Goal: Check status: Check status

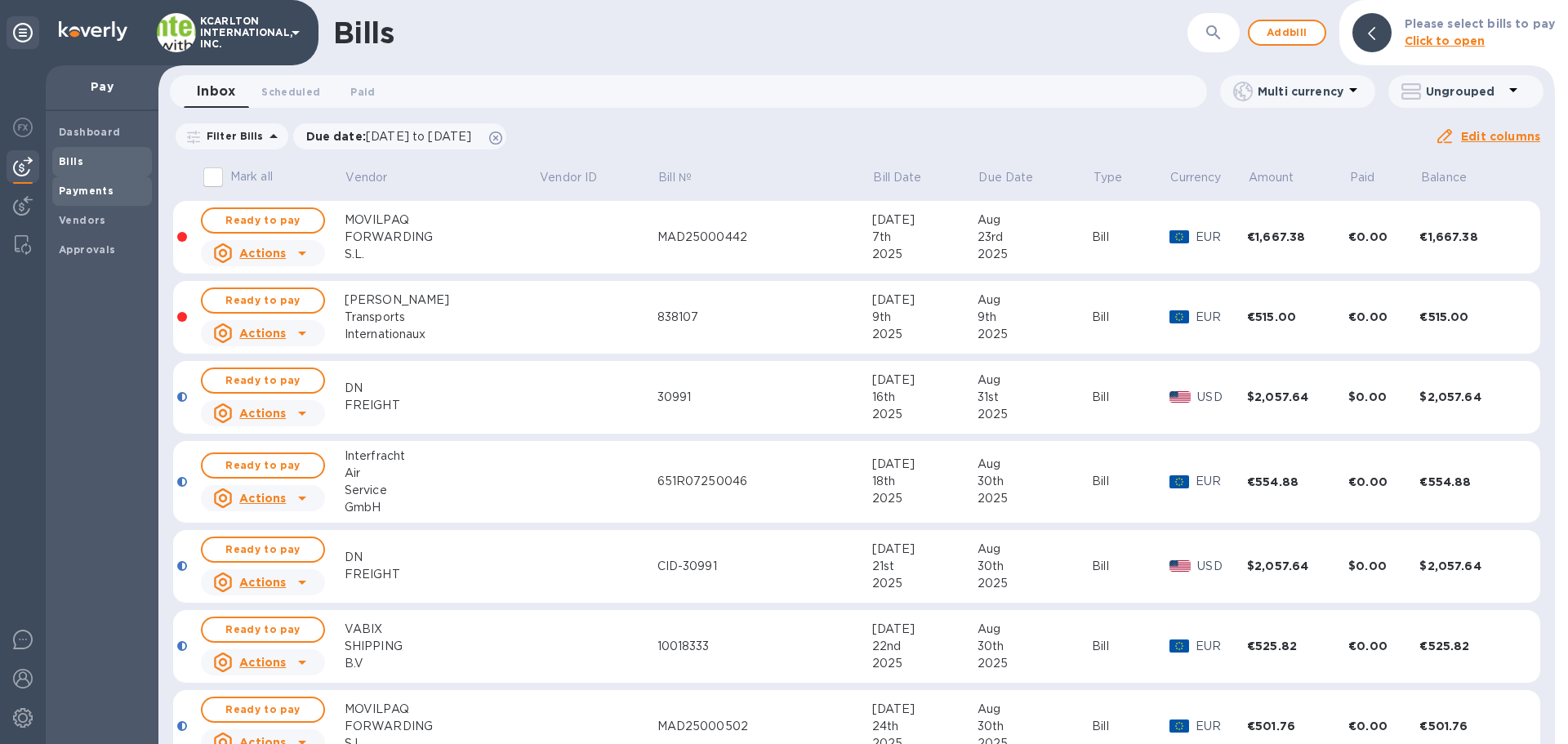
drag, startPoint x: 75, startPoint y: 214, endPoint x: 87, endPoint y: 200, distance: 18.4
click at [75, 214] on b "Vendors" at bounding box center [82, 220] width 47 height 12
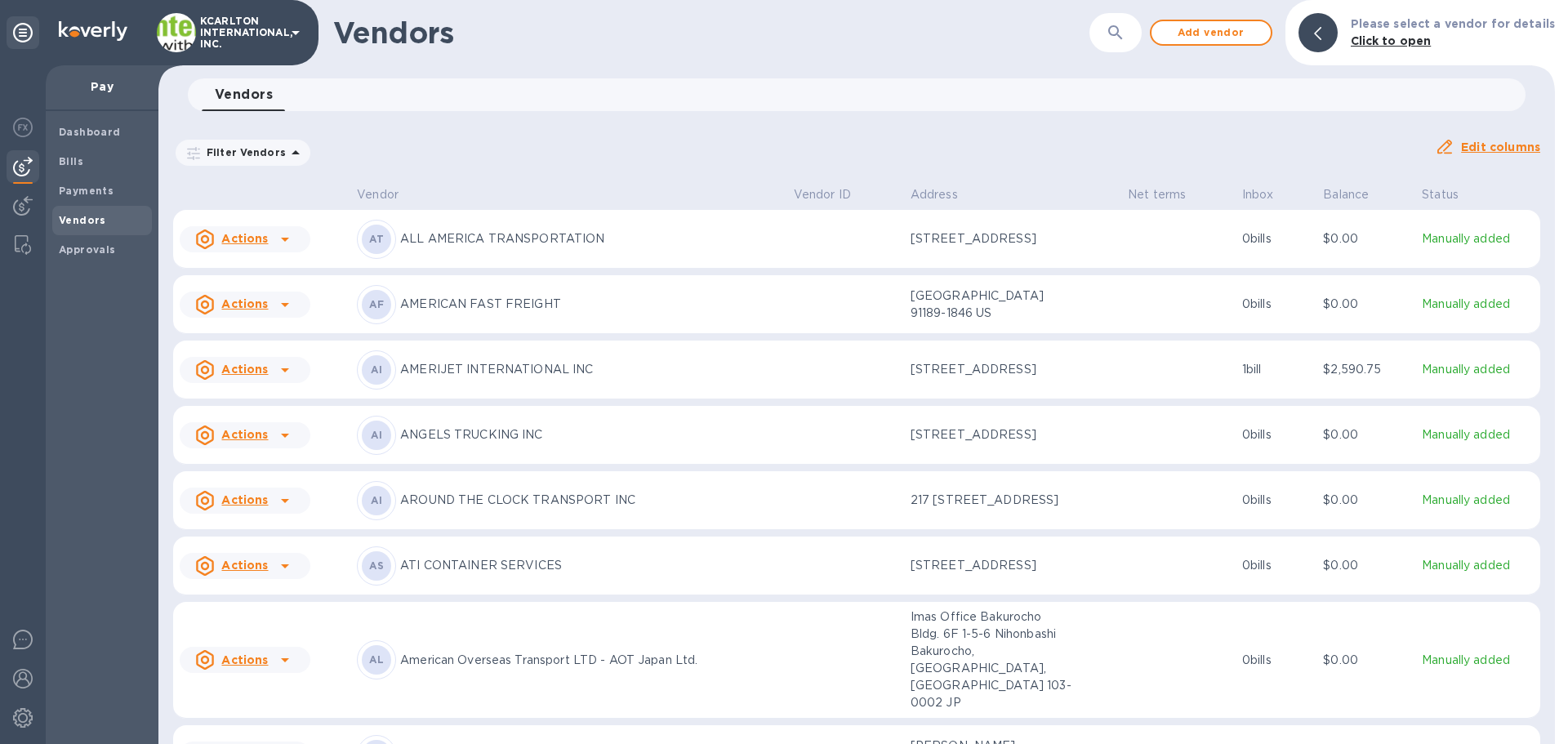
click at [1116, 28] on icon "button" at bounding box center [1116, 33] width 20 height 20
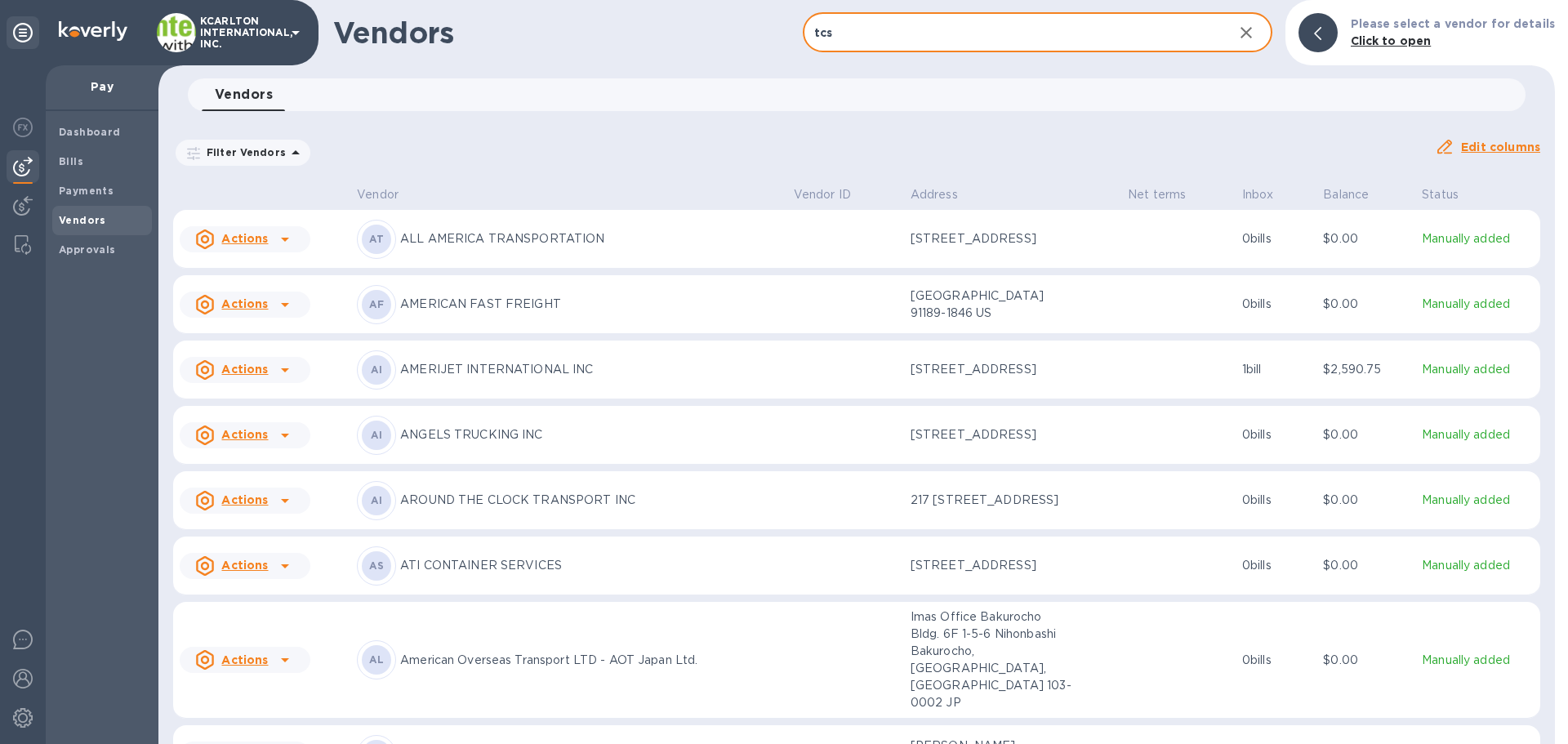
type input "tcs"
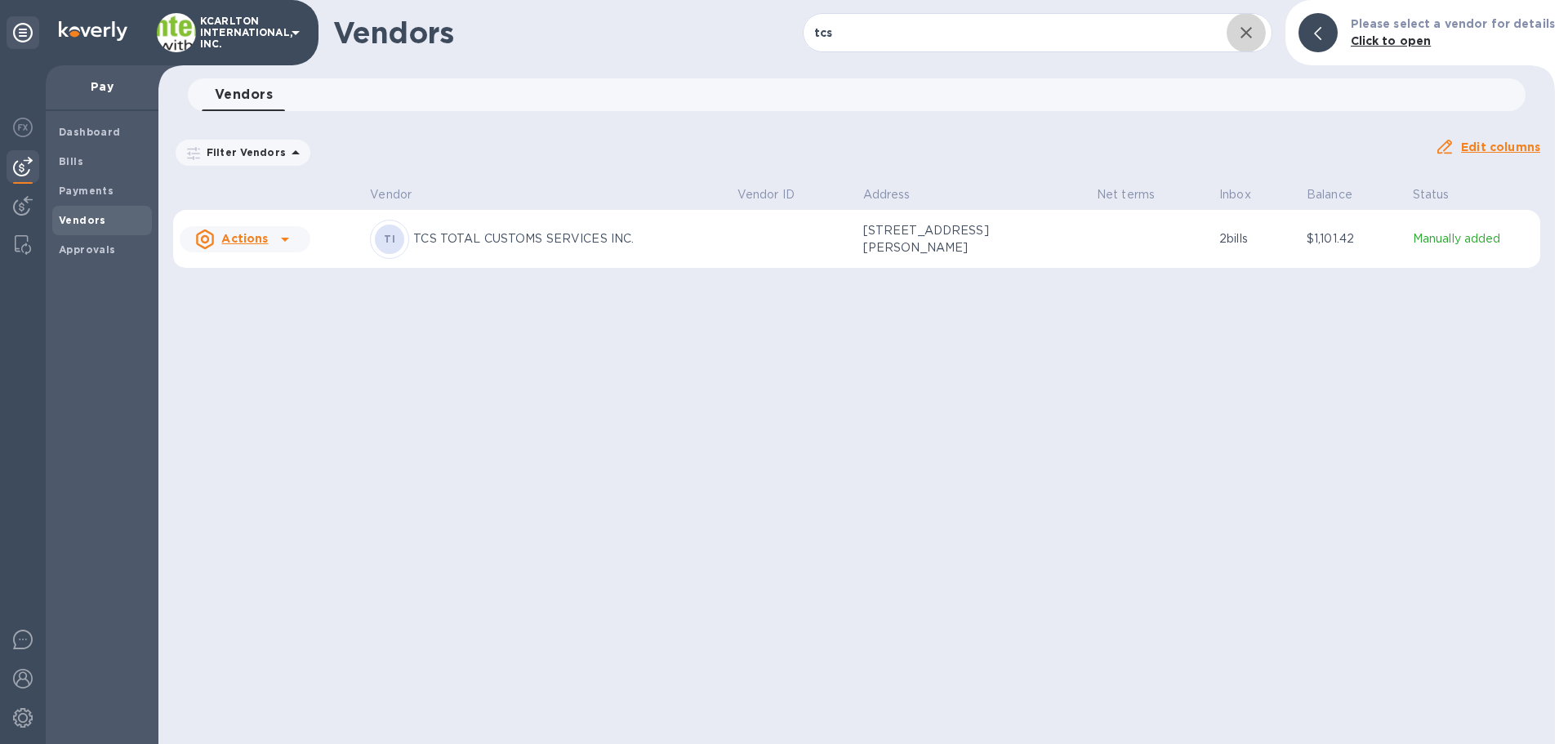
click at [465, 232] on div "TI TCS TOTAL CUSTOMS SERVICES INC." at bounding box center [547, 238] width 354 height 39
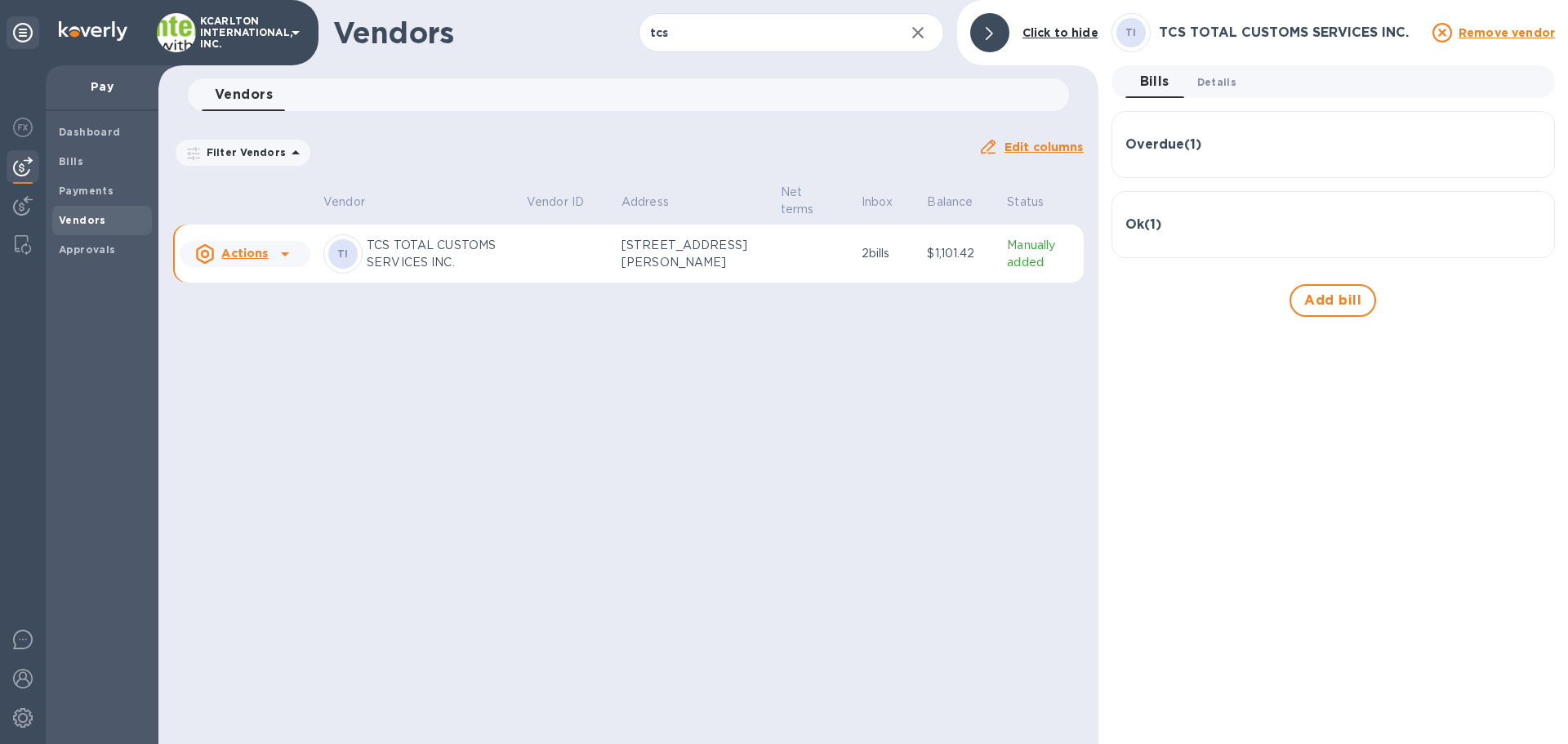
click at [1215, 88] on span "Details 0" at bounding box center [1216, 82] width 39 height 17
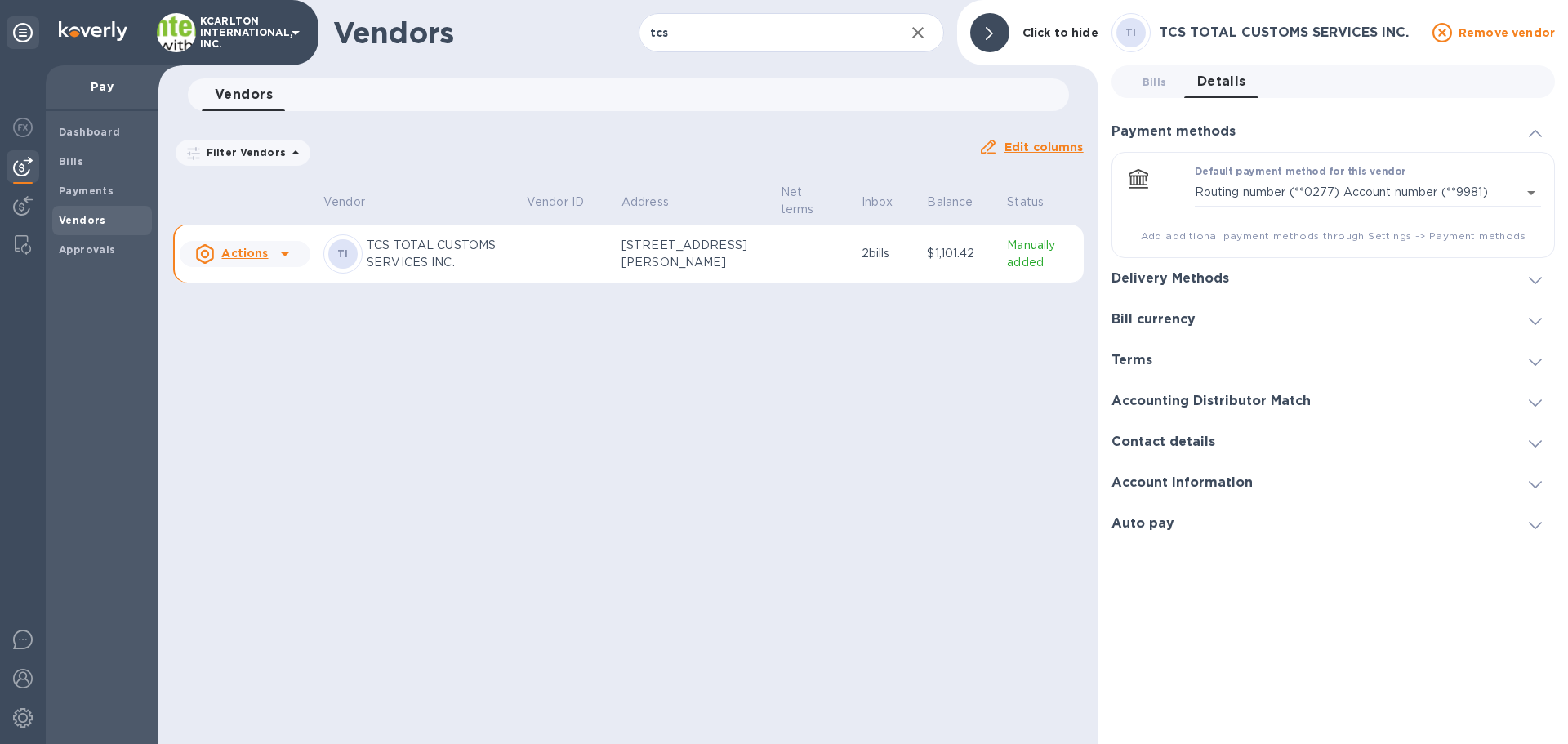
click at [1140, 476] on h3 "Account Information" at bounding box center [1182, 484] width 142 height 16
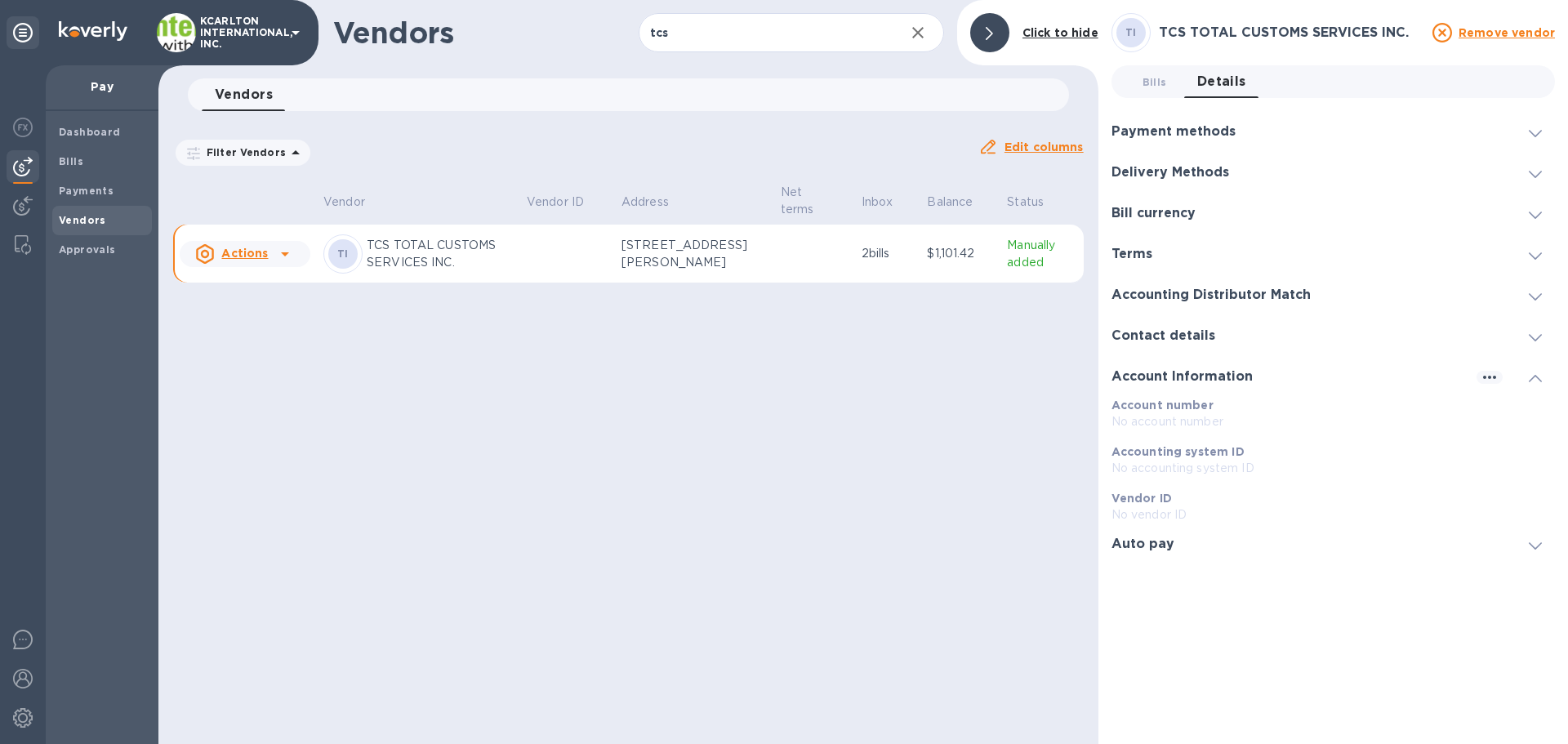
click at [1180, 299] on h3 "Accounting Distributor Match" at bounding box center [1211, 295] width 199 height 16
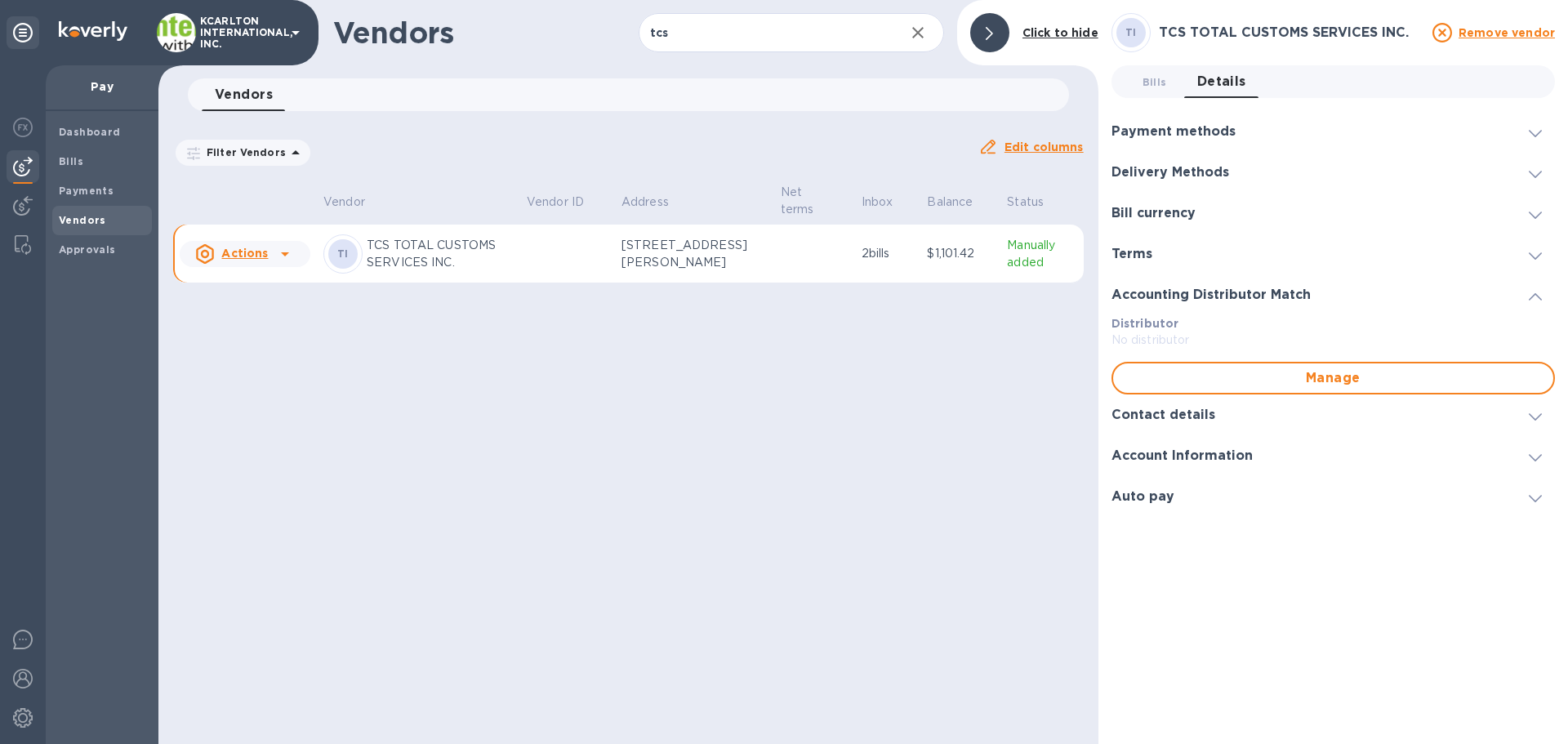
click at [1184, 138] on h3 "Payment methods" at bounding box center [1173, 132] width 124 height 16
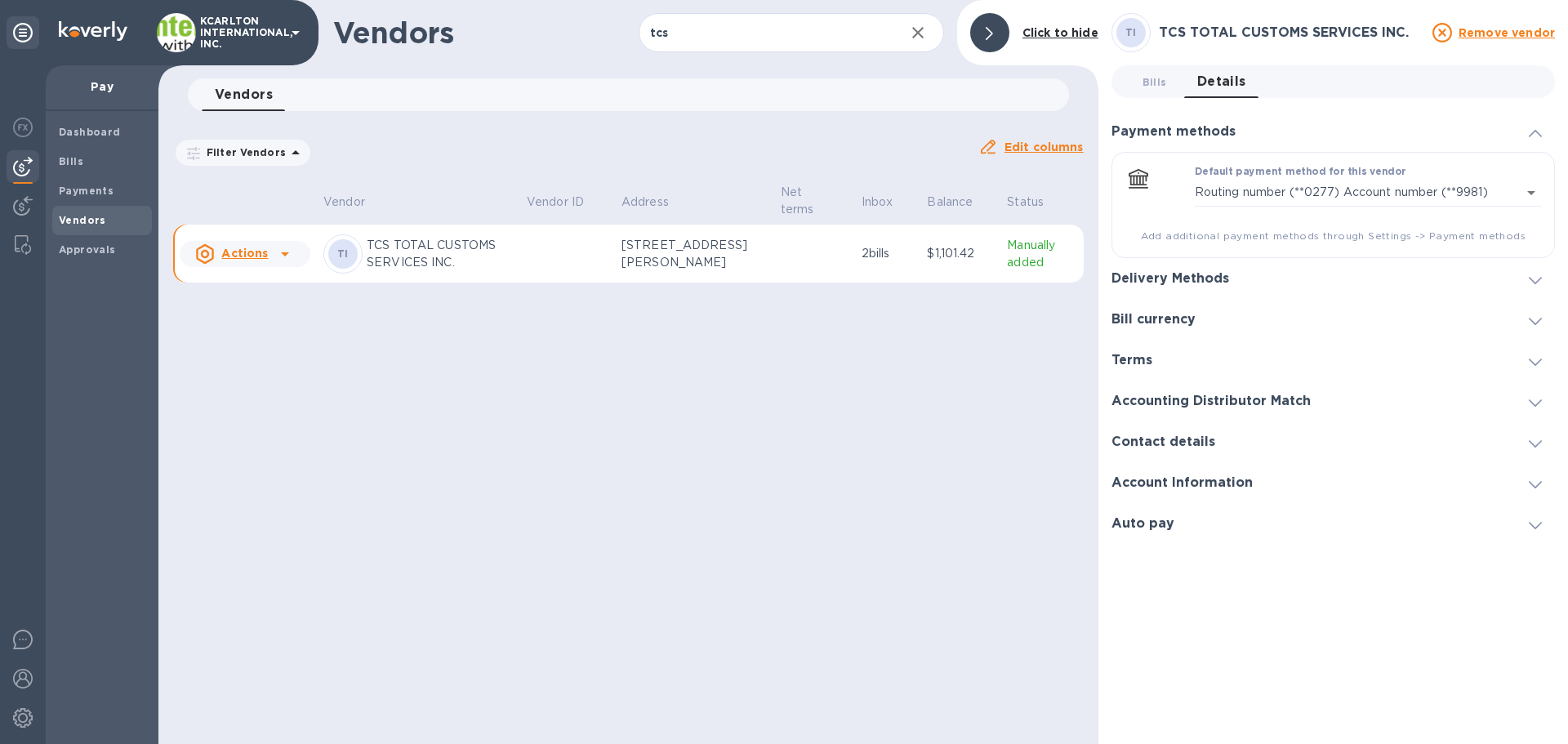
click at [1171, 278] on h3 "Delivery Methods" at bounding box center [1170, 279] width 118 height 16
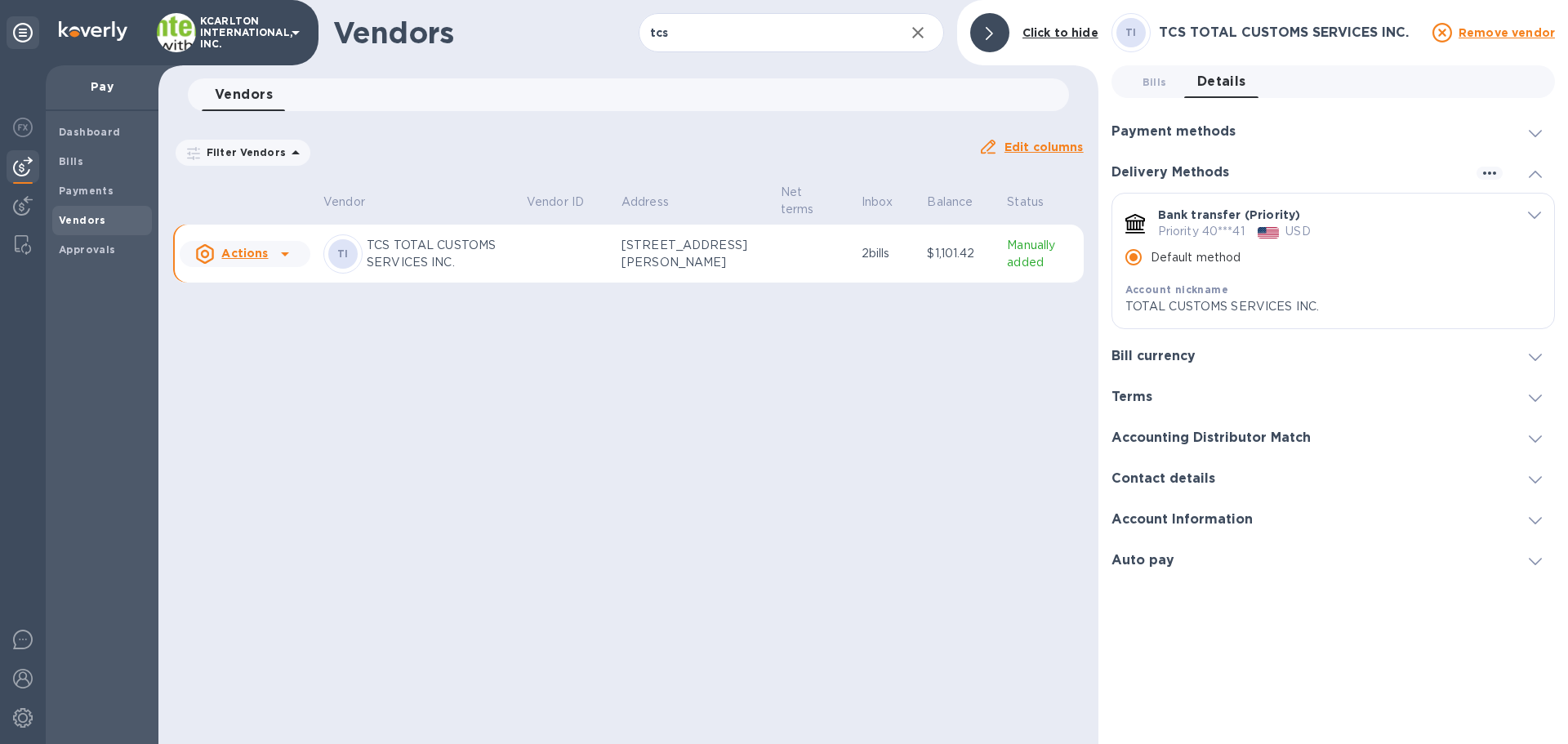
click at [1144, 358] on h3 "Bill currency" at bounding box center [1153, 357] width 84 height 16
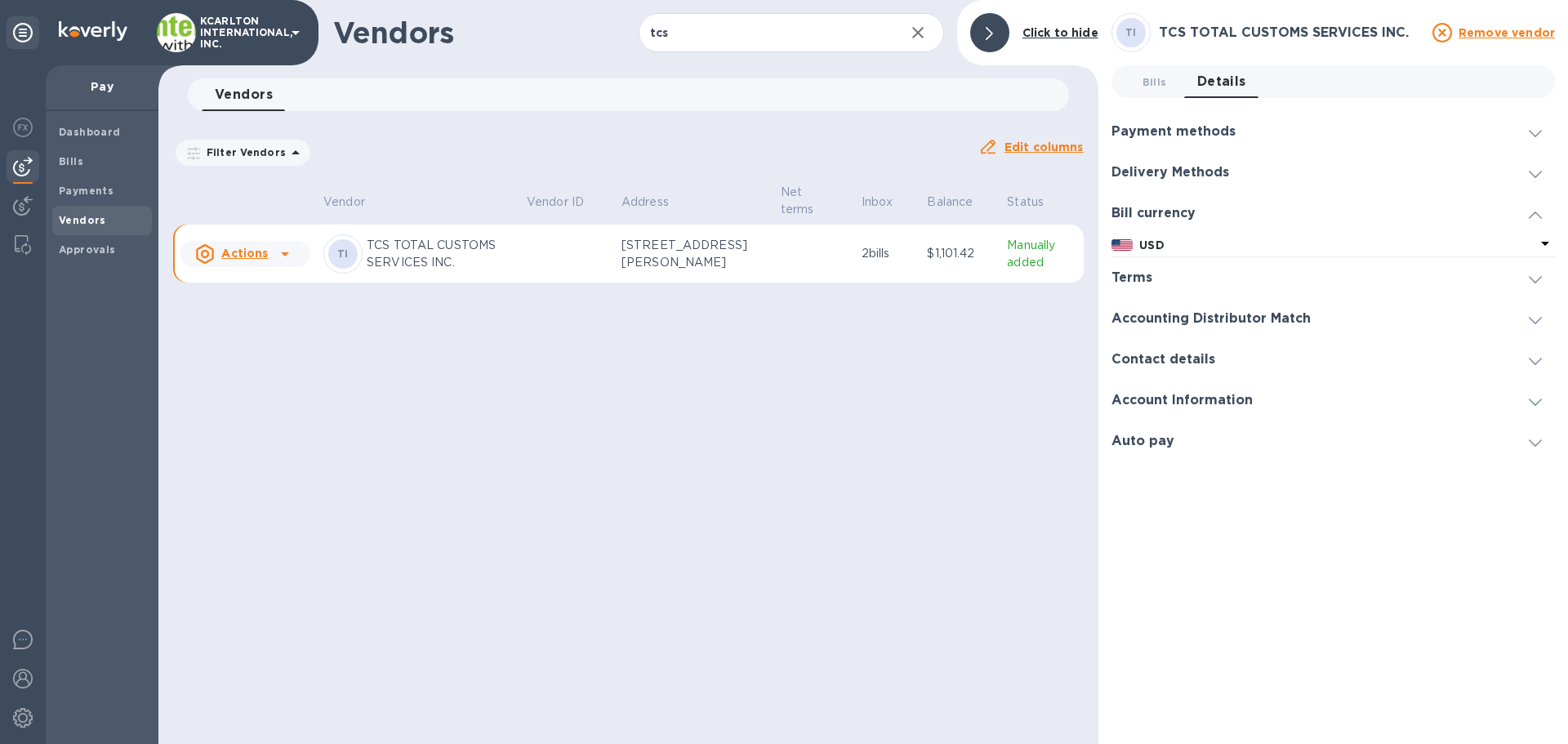
click at [1146, 282] on h3 "Terms" at bounding box center [1131, 278] width 41 height 16
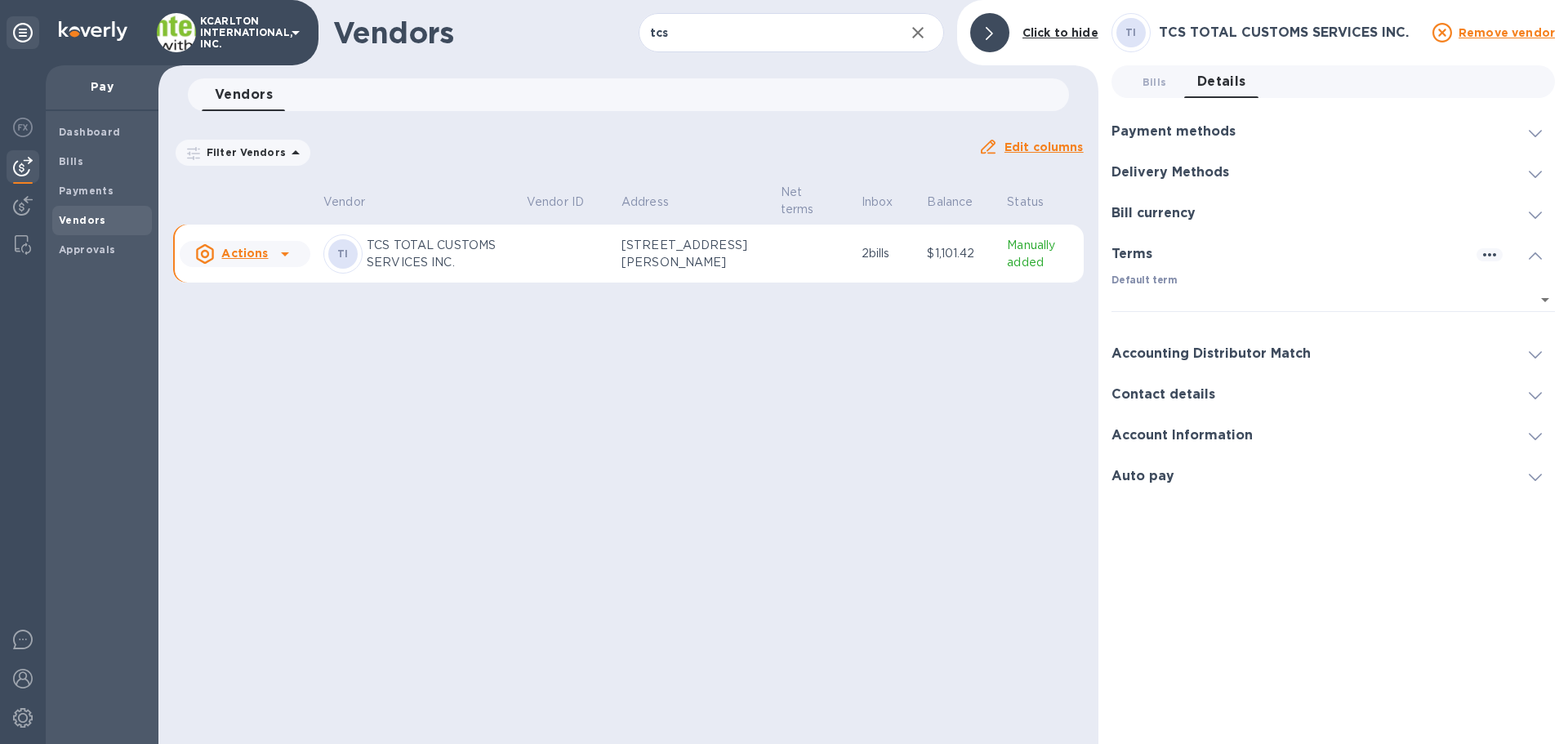
click at [1149, 142] on div "Payment methods" at bounding box center [1333, 131] width 444 height 41
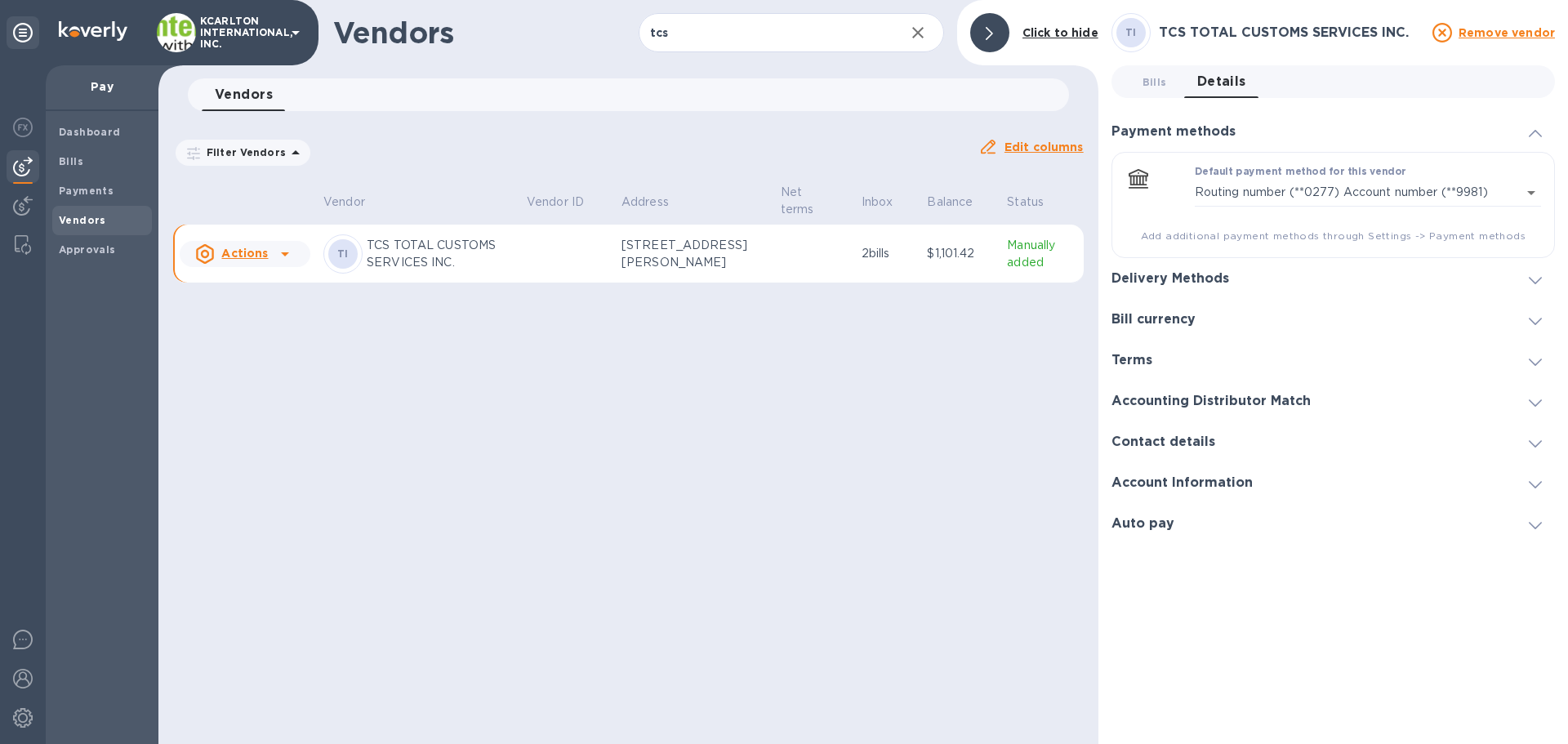
click at [1165, 277] on h3 "Delivery Methods" at bounding box center [1170, 279] width 118 height 16
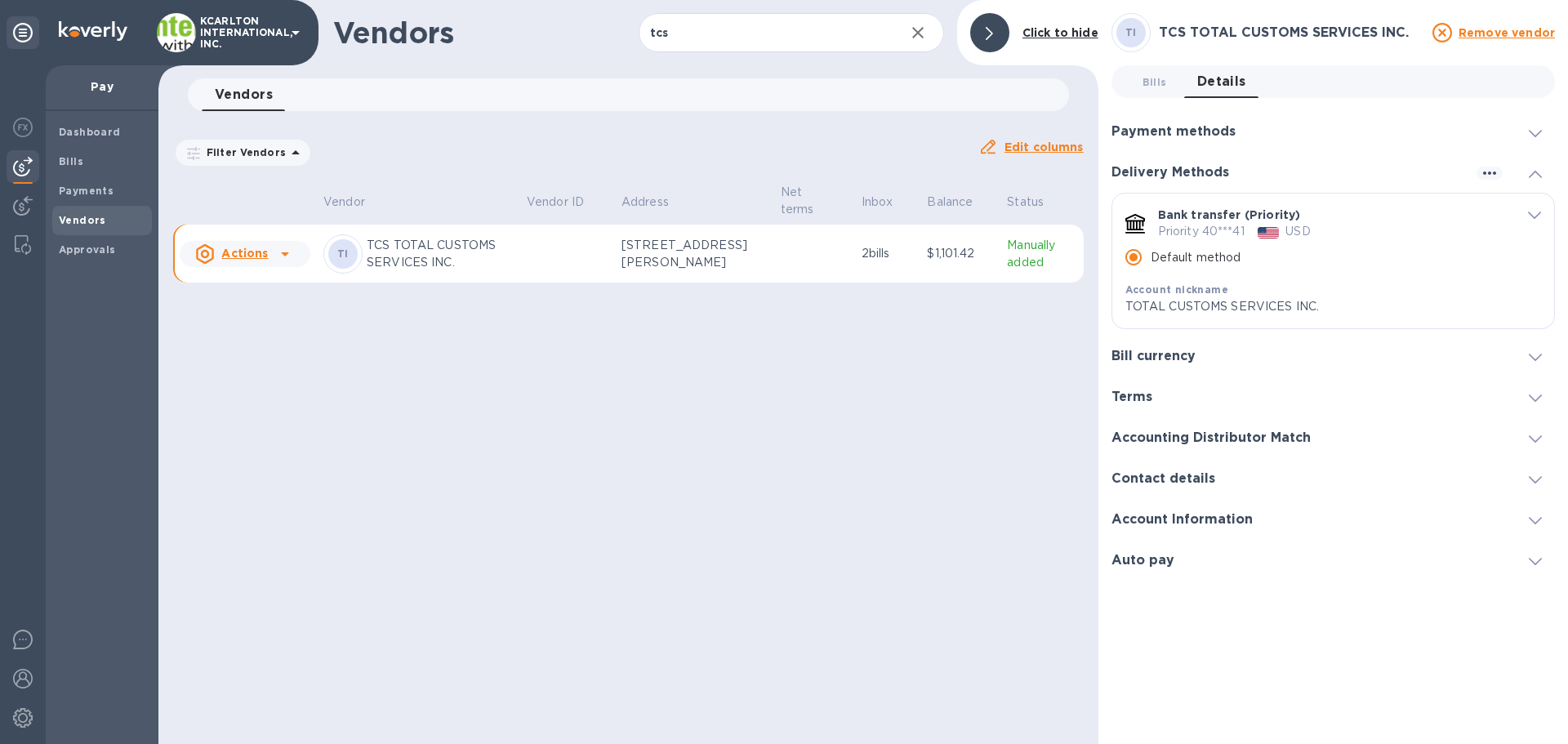
click at [1530, 214] on icon "default-method" at bounding box center [1534, 215] width 13 height 7
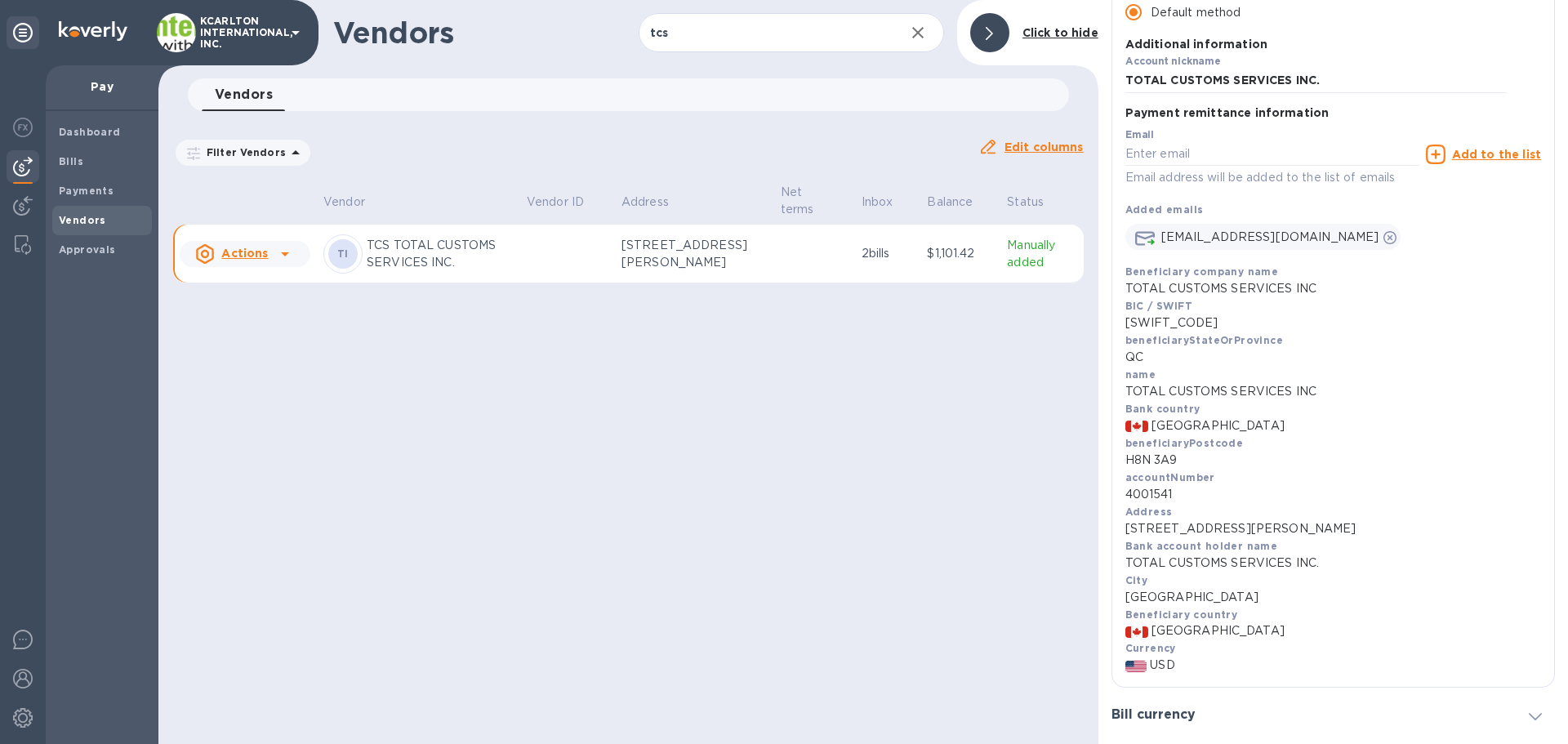
scroll to position [327, 0]
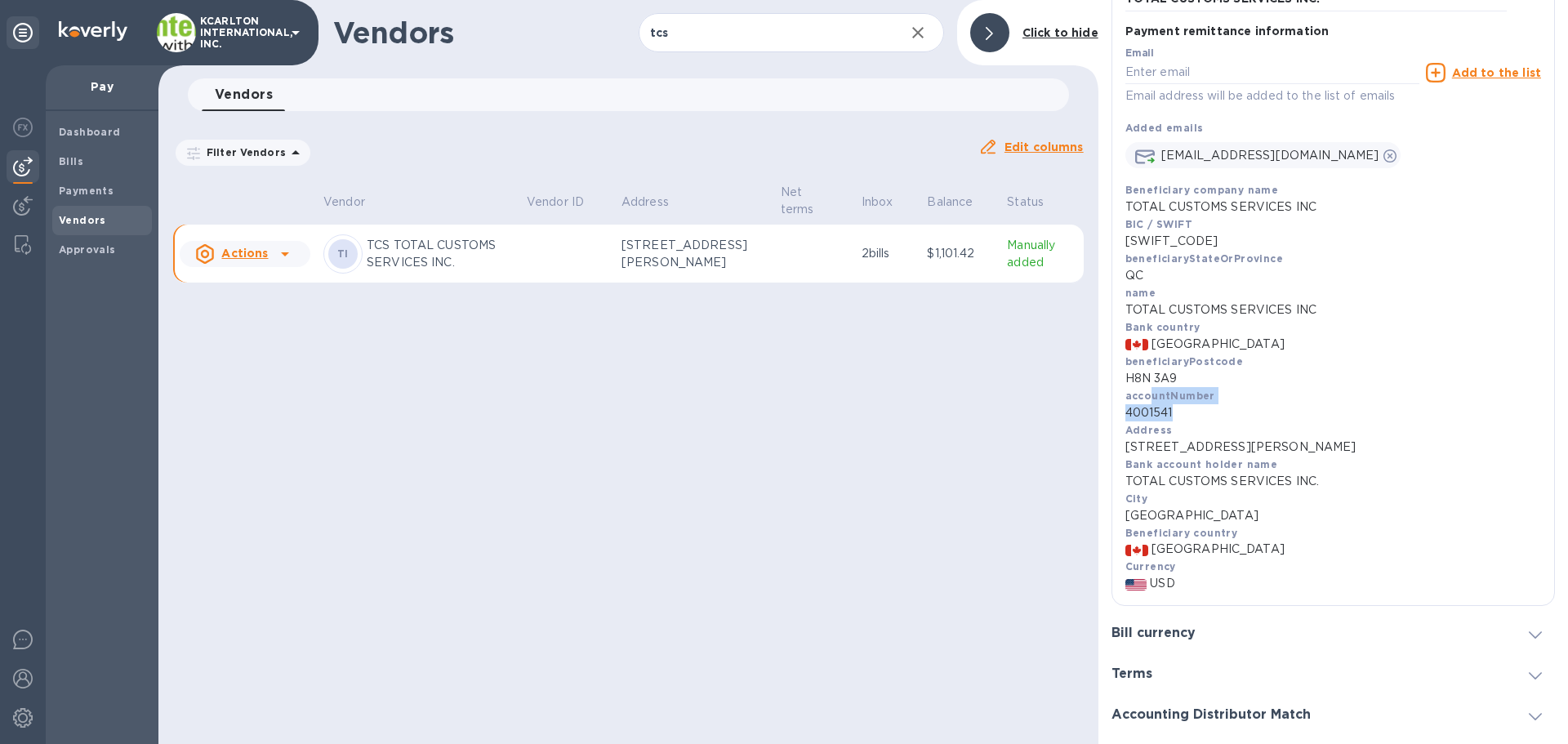
drag, startPoint x: 1151, startPoint y: 397, endPoint x: 1233, endPoint y: 412, distance: 83.4
click at [1233, 412] on div "accountNumber 4001541" at bounding box center [1333, 404] width 416 height 34
click at [1231, 413] on p "4001541" at bounding box center [1333, 412] width 416 height 17
drag, startPoint x: 1210, startPoint y: 416, endPoint x: 1179, endPoint y: 415, distance: 31.0
click at [1185, 416] on p "4001541" at bounding box center [1333, 412] width 416 height 17
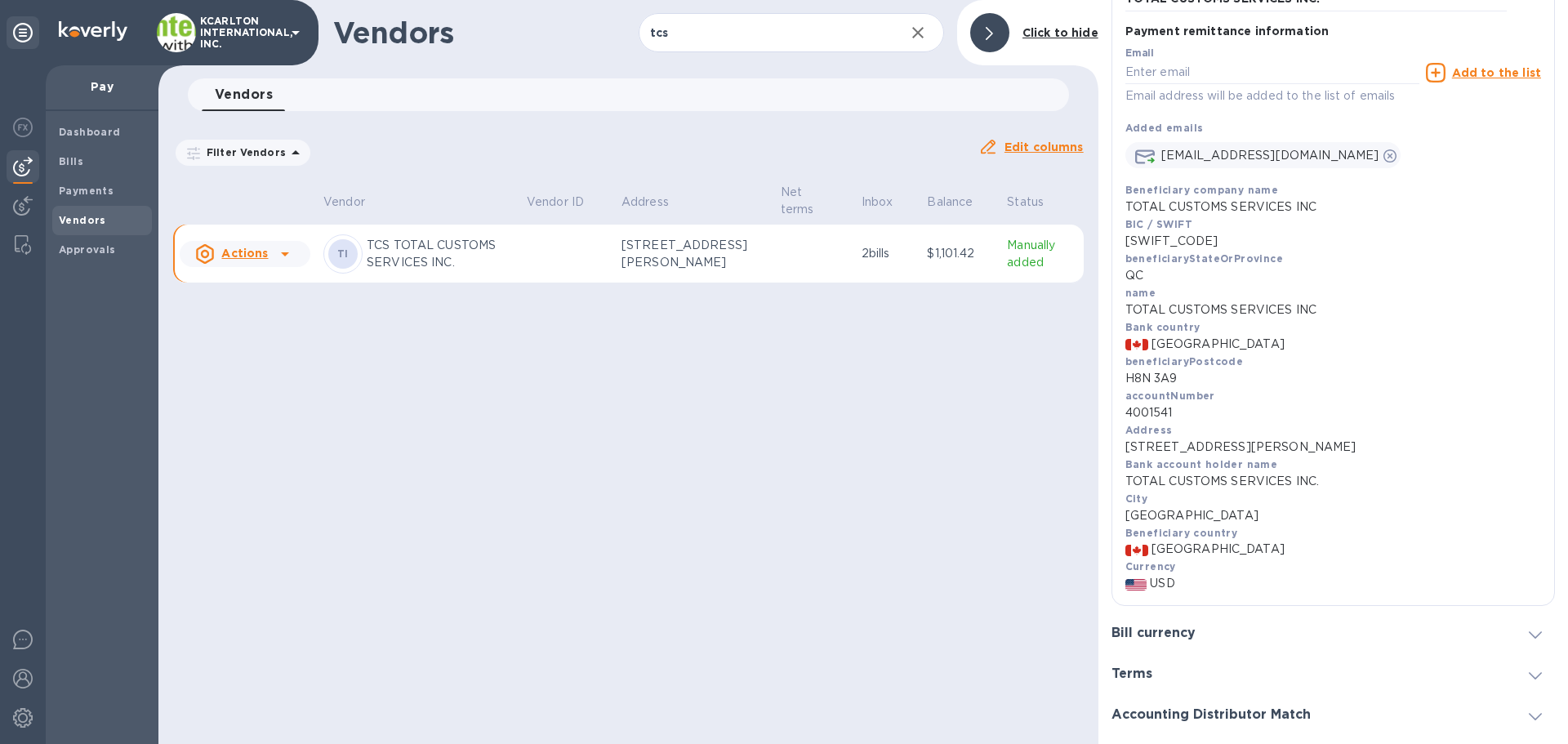
drag, startPoint x: 1154, startPoint y: 414, endPoint x: 1139, endPoint y: 412, distance: 15.1
click at [1139, 412] on p "4001541" at bounding box center [1333, 412] width 416 height 17
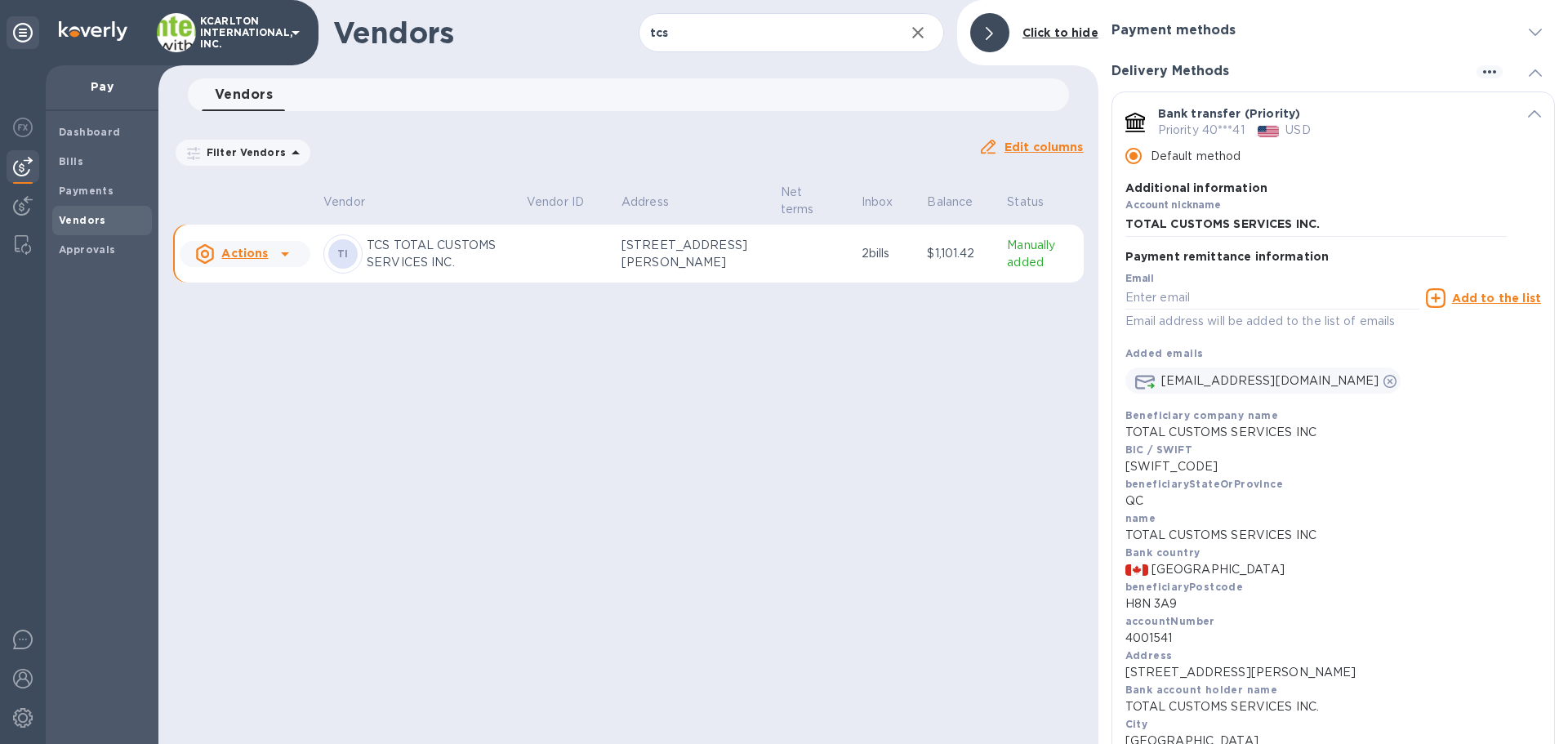
scroll to position [82, 0]
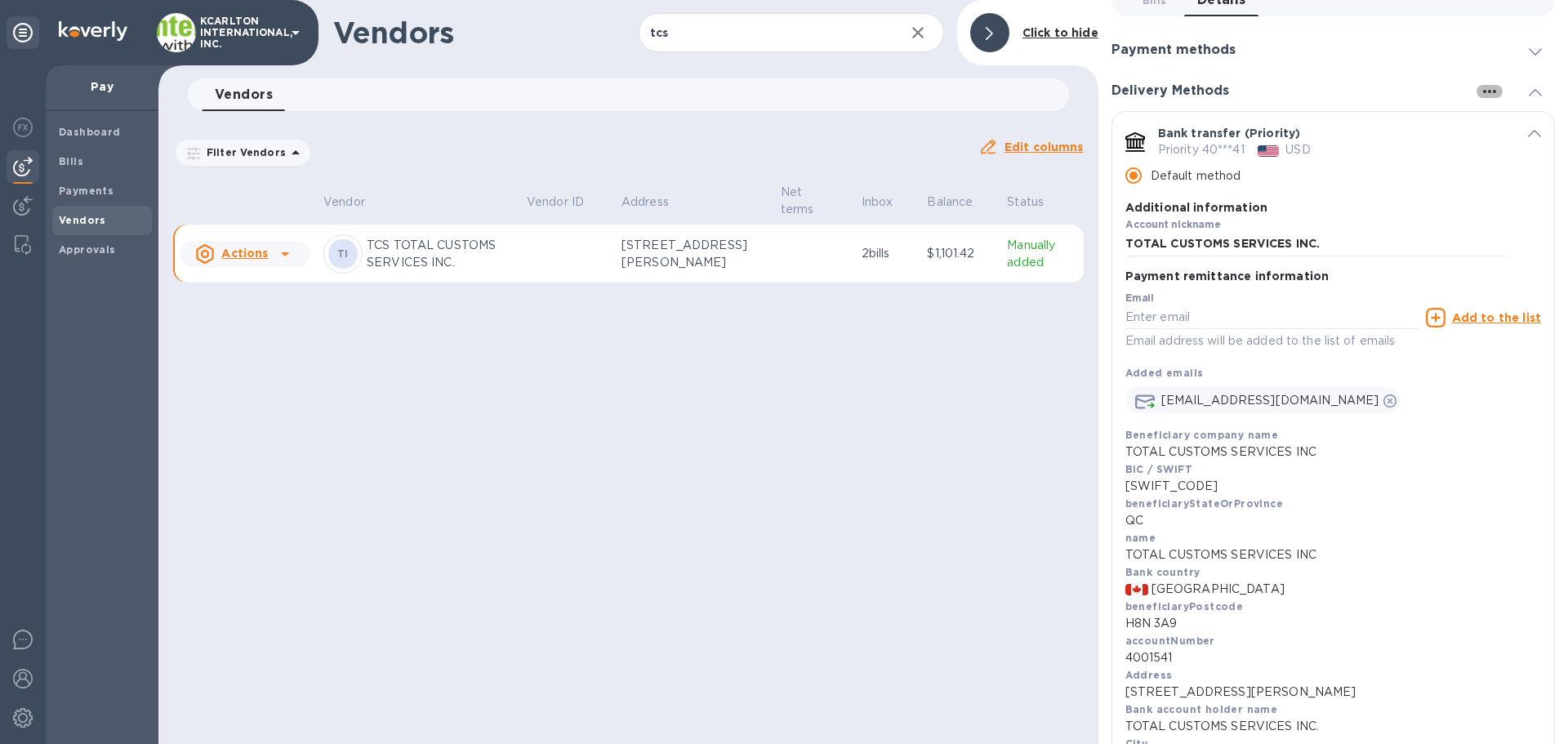
click at [1480, 89] on icon "button" at bounding box center [1490, 92] width 20 height 20
click at [1408, 158] on div at bounding box center [784, 372] width 1568 height 744
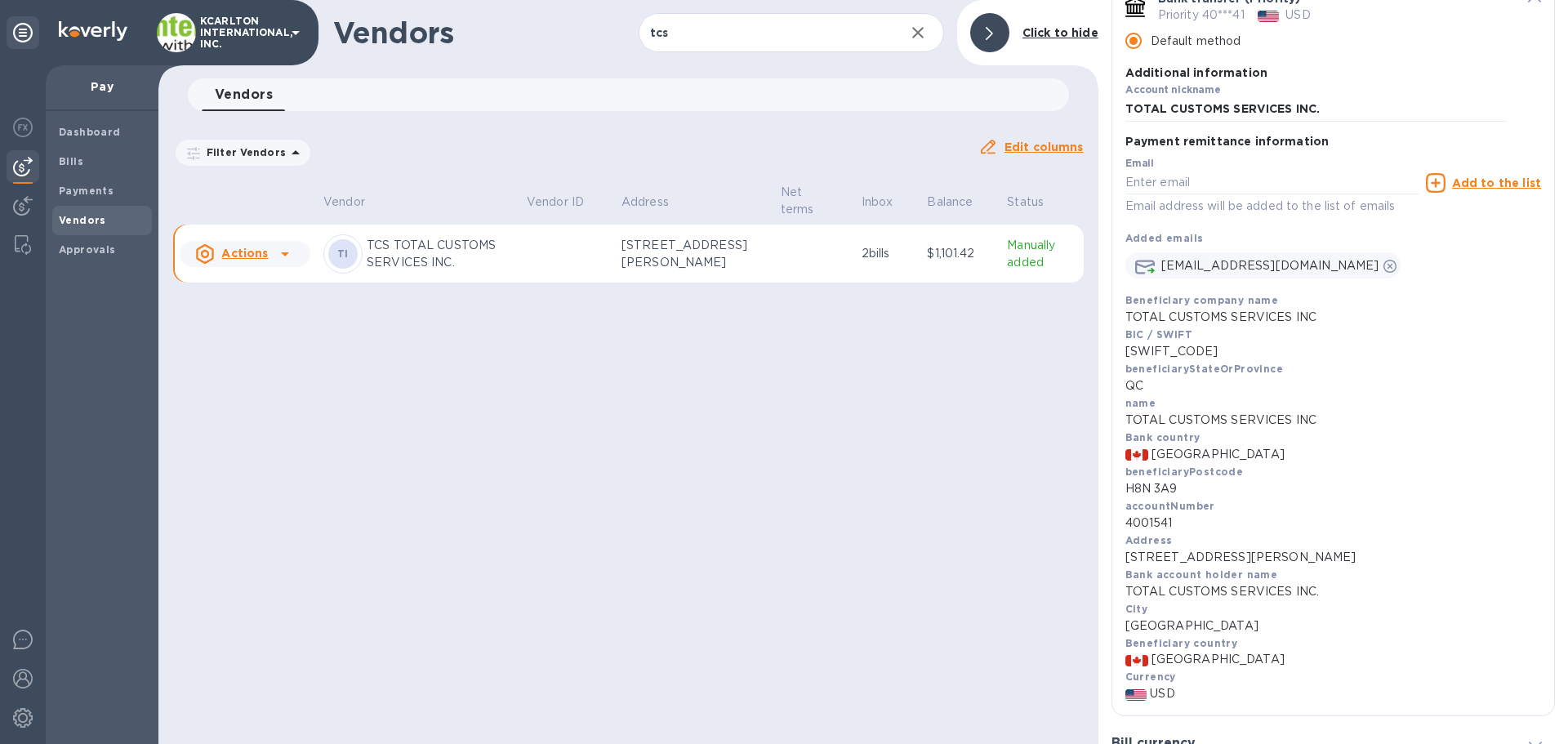
scroll to position [245, 0]
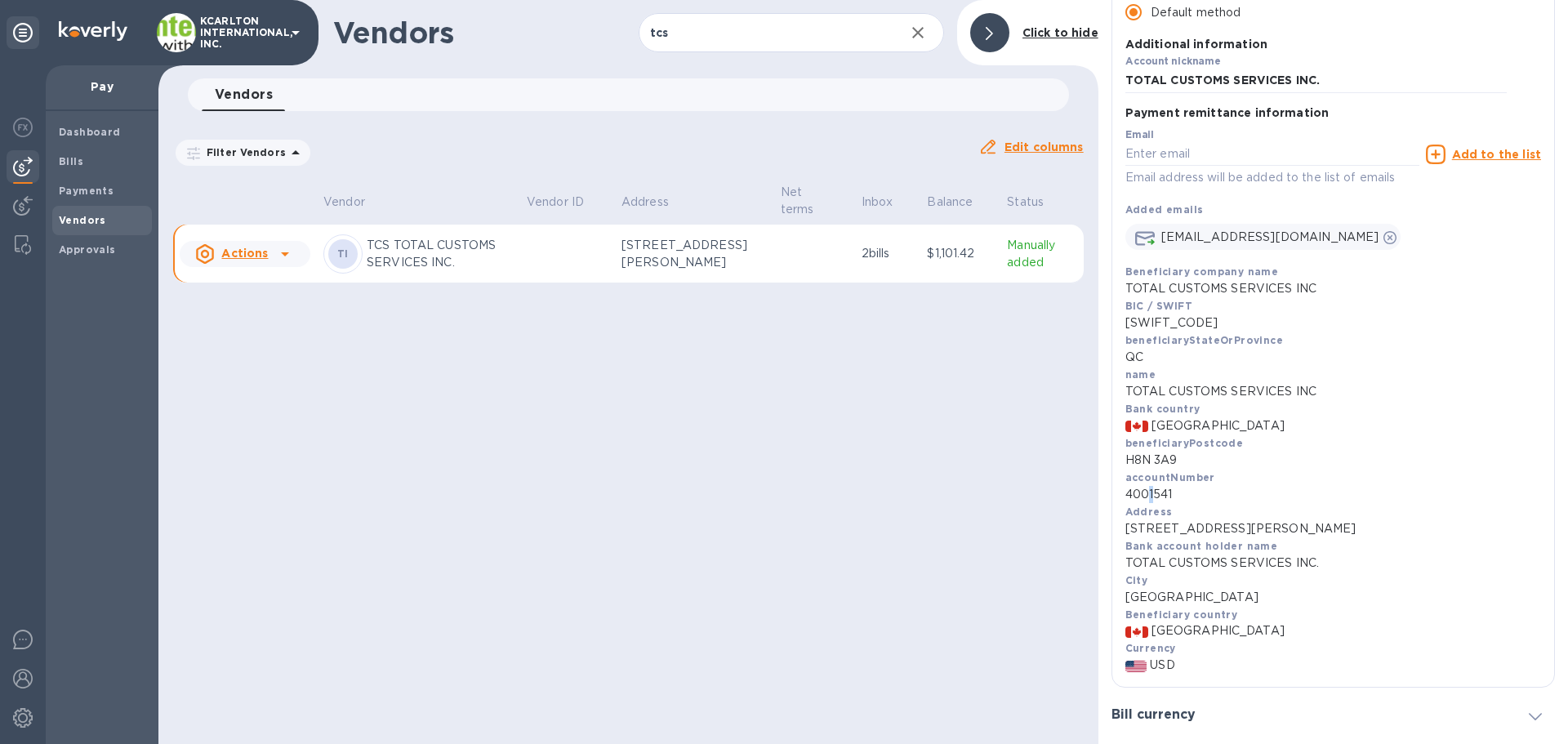
click at [1149, 495] on p "4001541" at bounding box center [1333, 494] width 416 height 17
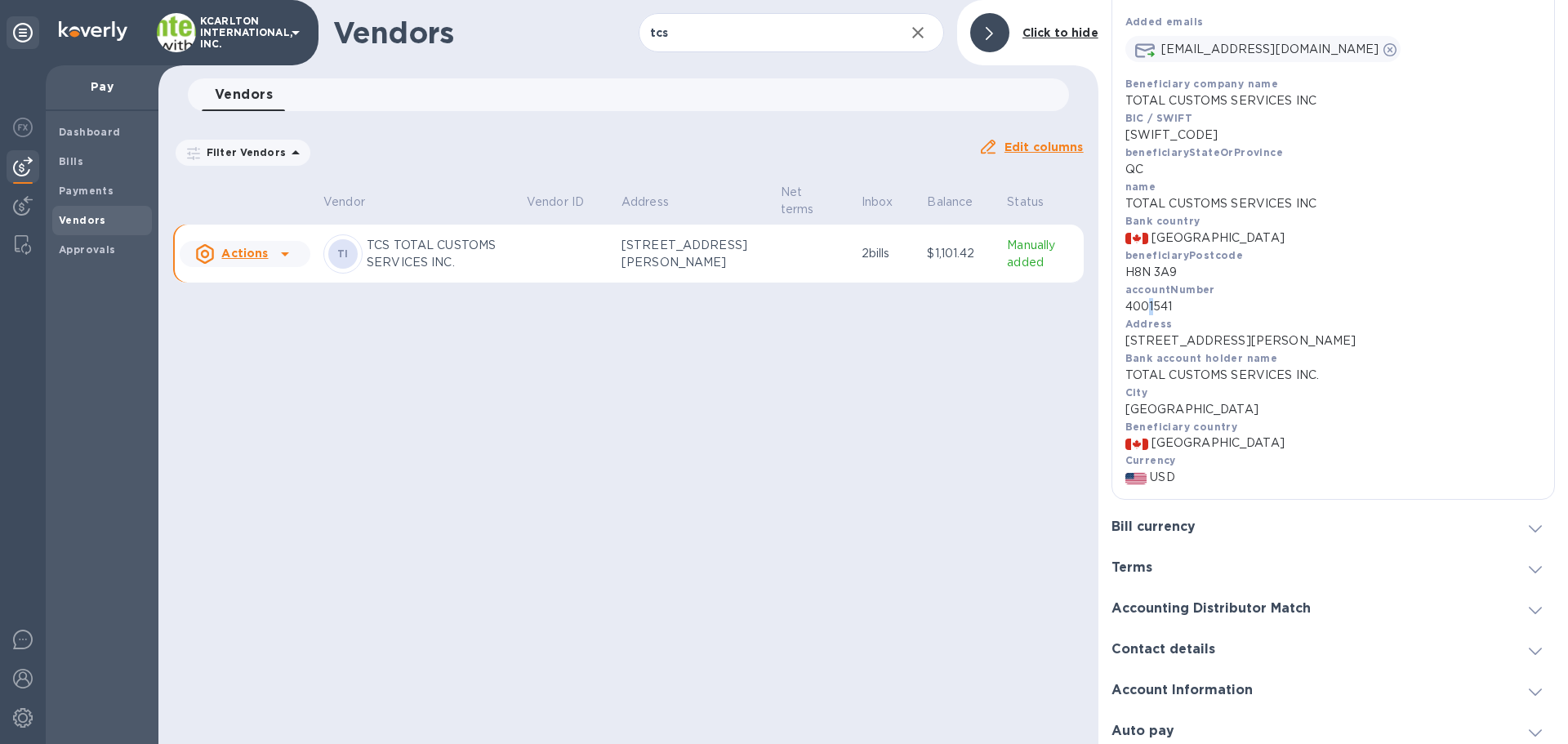
scroll to position [440, 0]
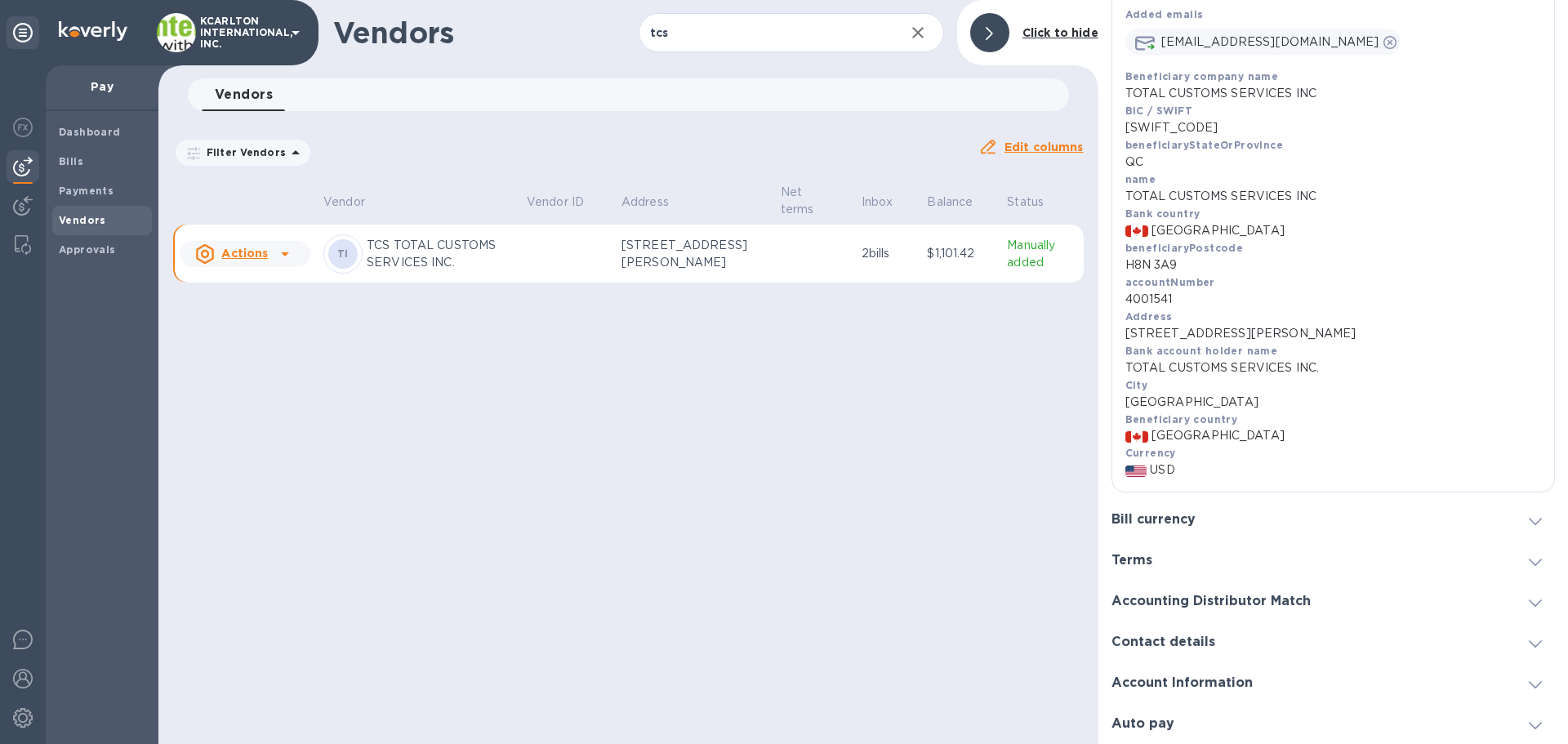
click at [1176, 316] on div "Address 2555 Avenue Dollard, Suite 206, Montréal, QC H8N 3A9 Canada" at bounding box center [1333, 325] width 416 height 34
click at [1176, 308] on div "Address 2555 Avenue Dollard, Suite 206, Montréal, QC H8N 3A9 Canada" at bounding box center [1333, 325] width 416 height 34
drag, startPoint x: 1178, startPoint y: 304, endPoint x: 1151, endPoint y: 303, distance: 27.0
click at [1151, 303] on p "4001541" at bounding box center [1333, 298] width 416 height 17
click at [1194, 286] on b "accountNumber" at bounding box center [1170, 282] width 90 height 12
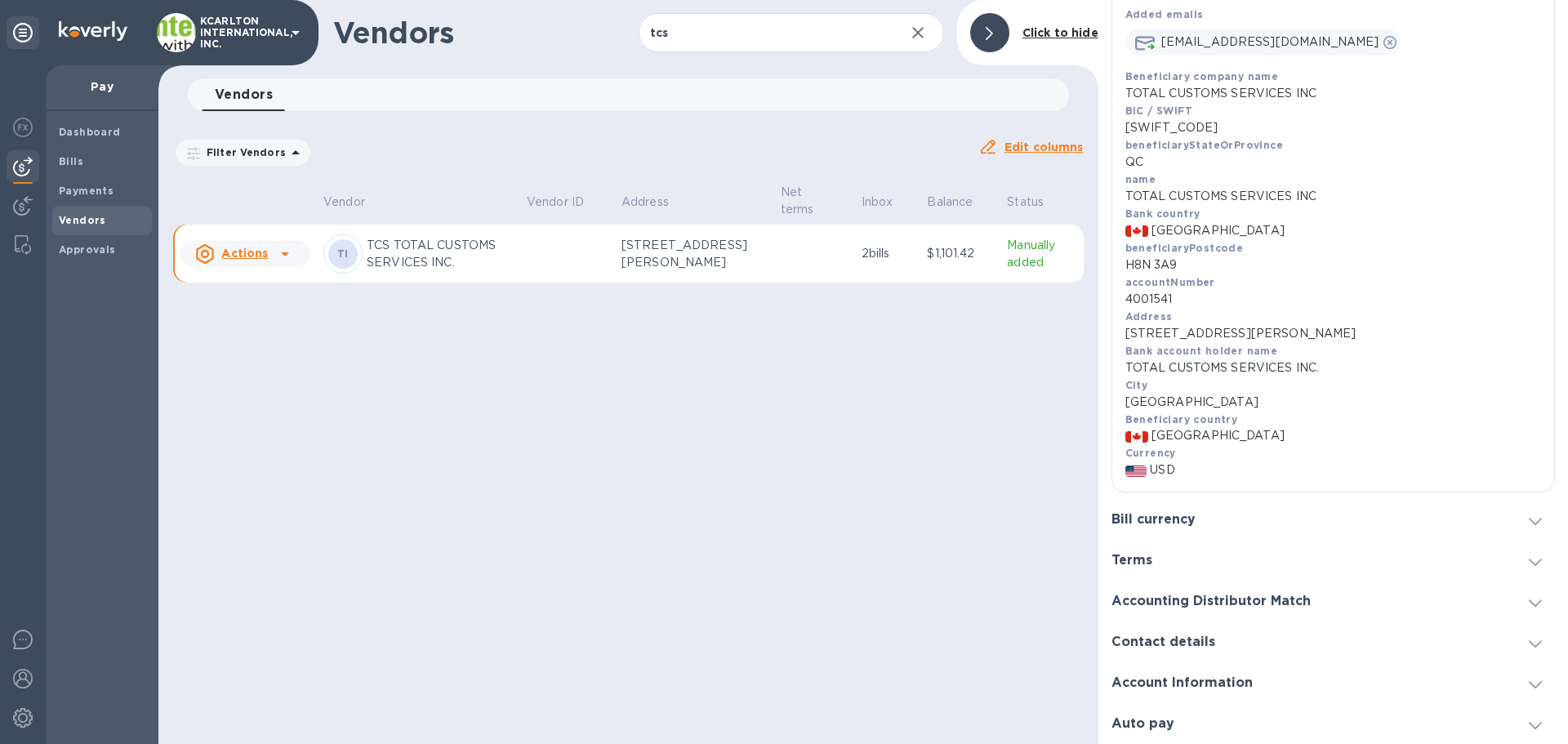
click at [1193, 654] on div "Contact details" at bounding box center [1333, 641] width 444 height 41
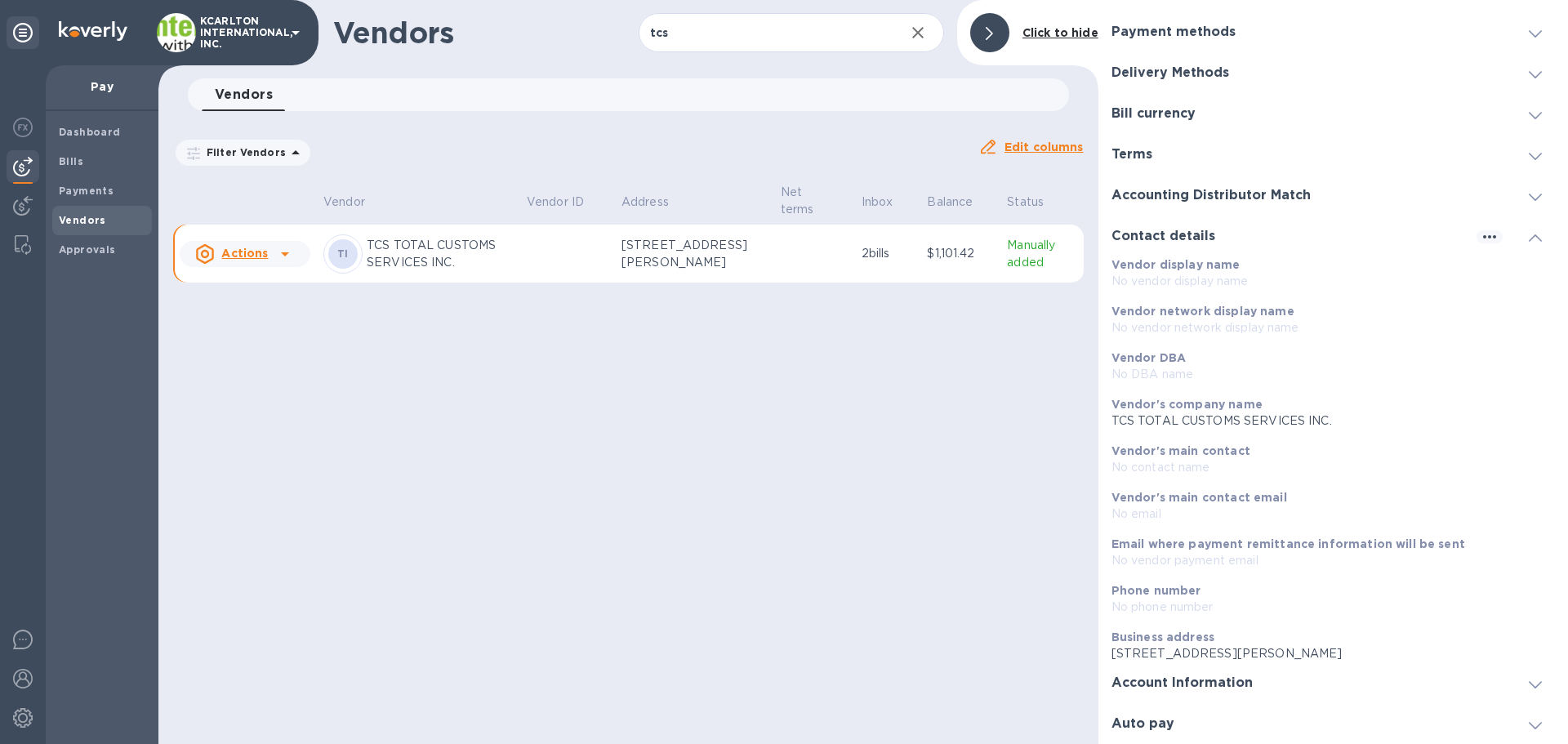
scroll to position [100, 0]
click at [1194, 675] on h3 "Account Information" at bounding box center [1182, 683] width 142 height 16
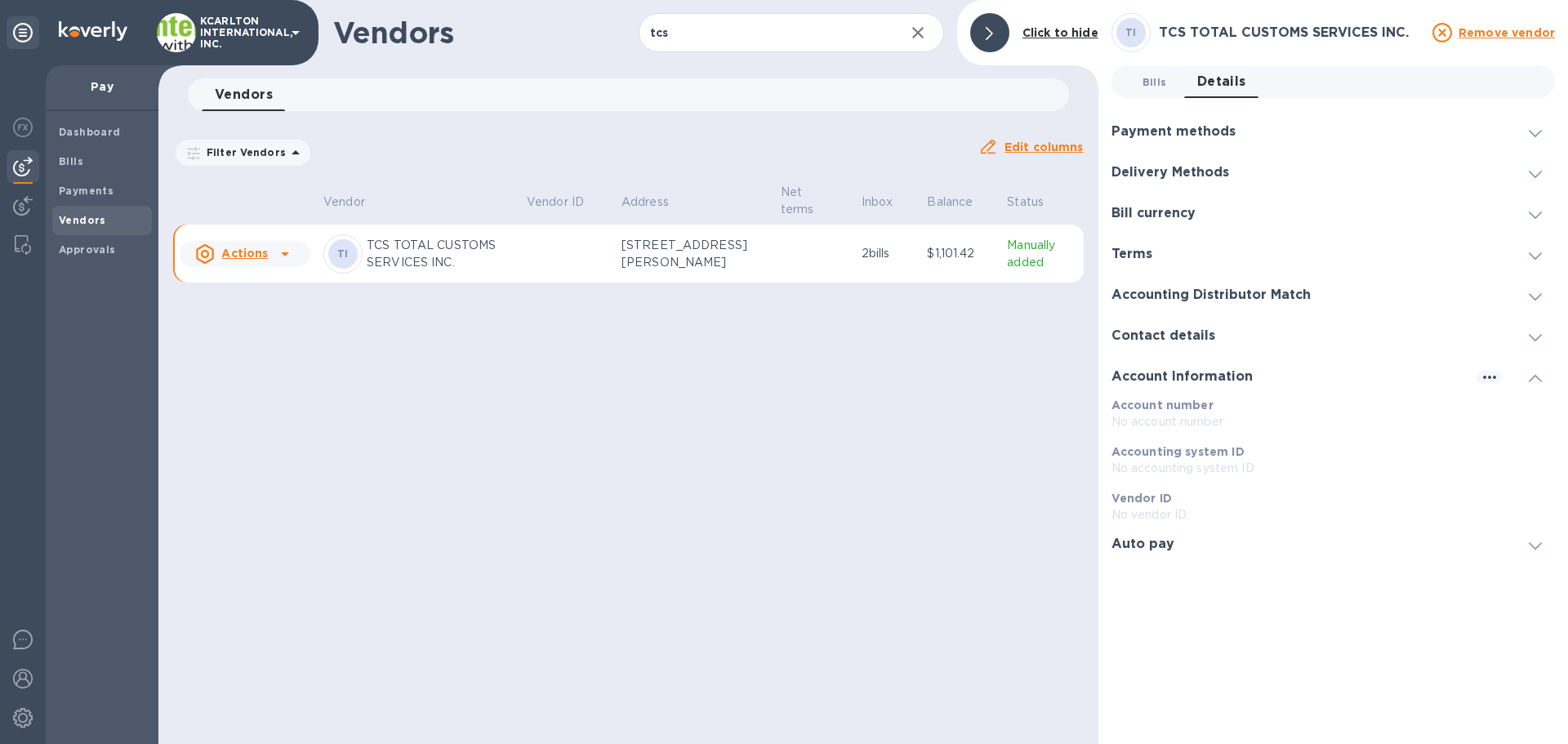
click at [1159, 79] on span "Bills 0" at bounding box center [1154, 82] width 25 height 17
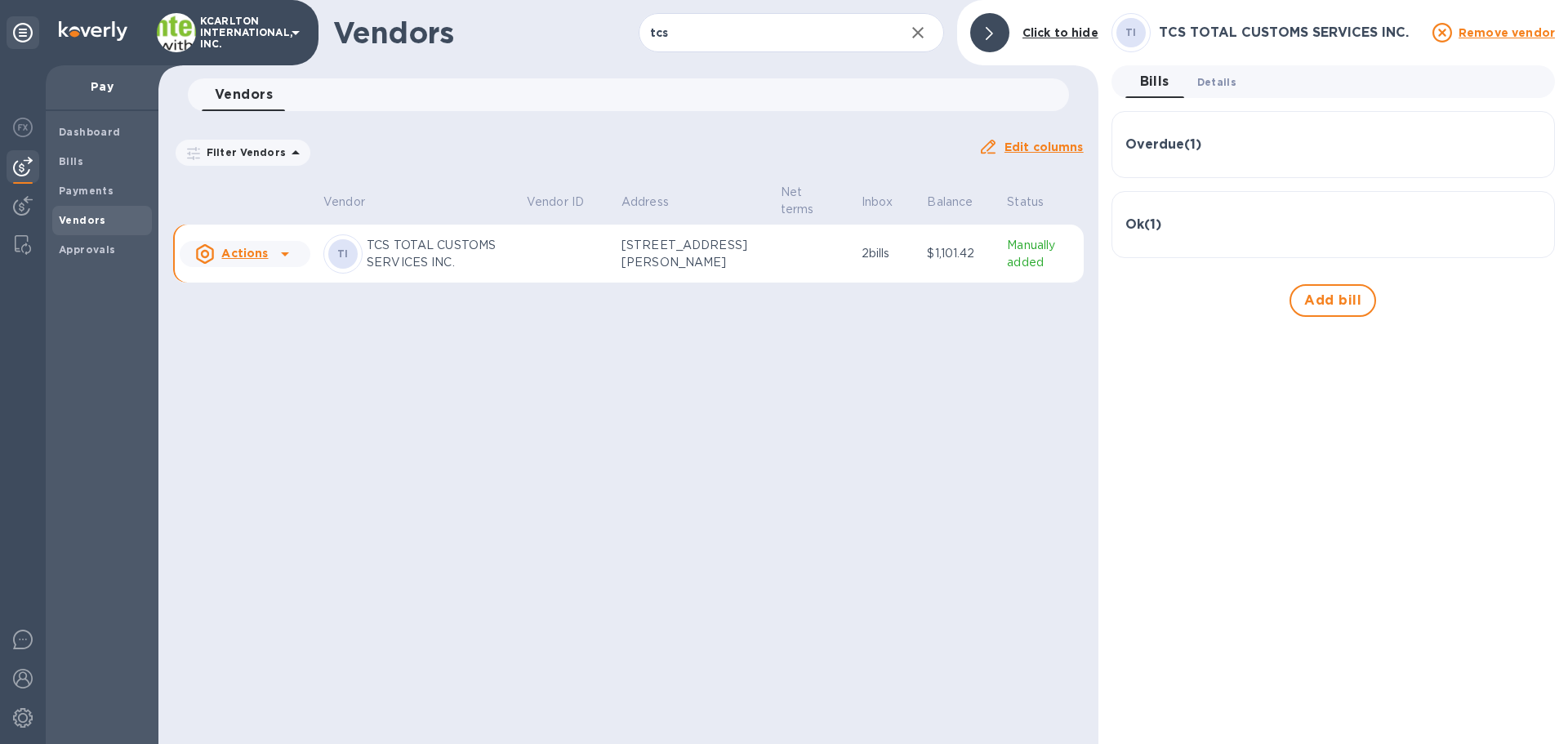
click at [1216, 77] on span "Details 0" at bounding box center [1216, 82] width 39 height 17
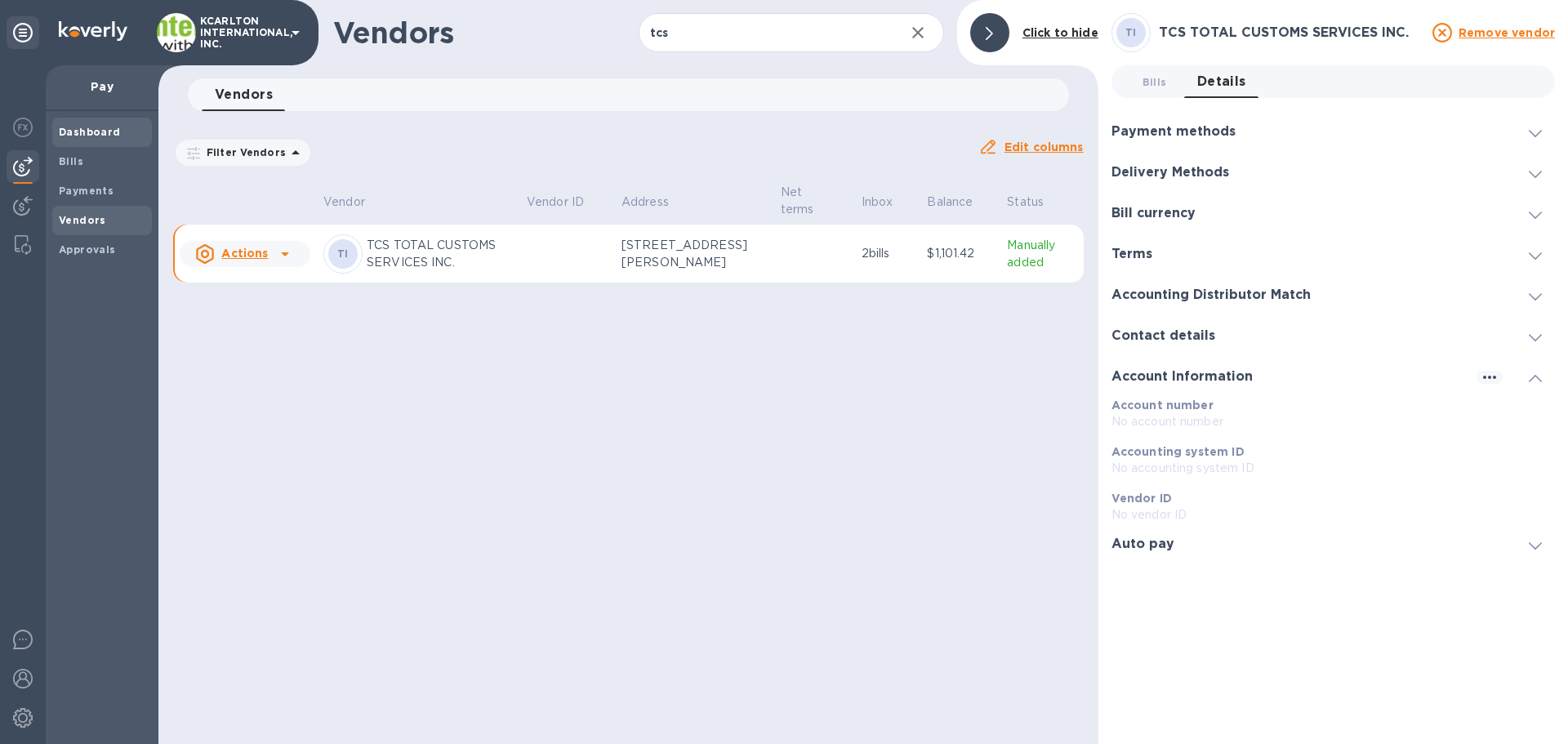
click at [63, 128] on b "Dashboard" at bounding box center [90, 132] width 62 height 12
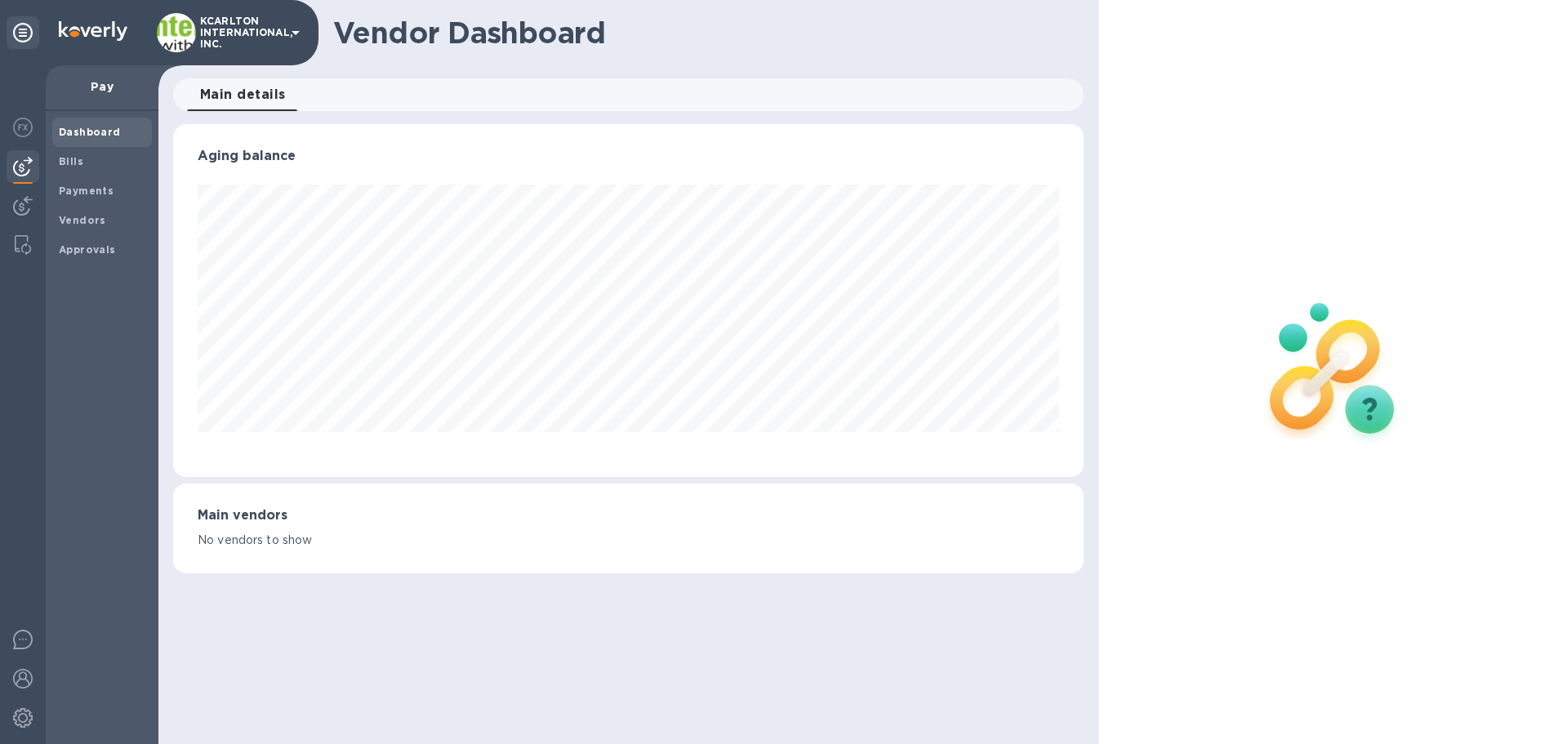
scroll to position [816221, 815782]
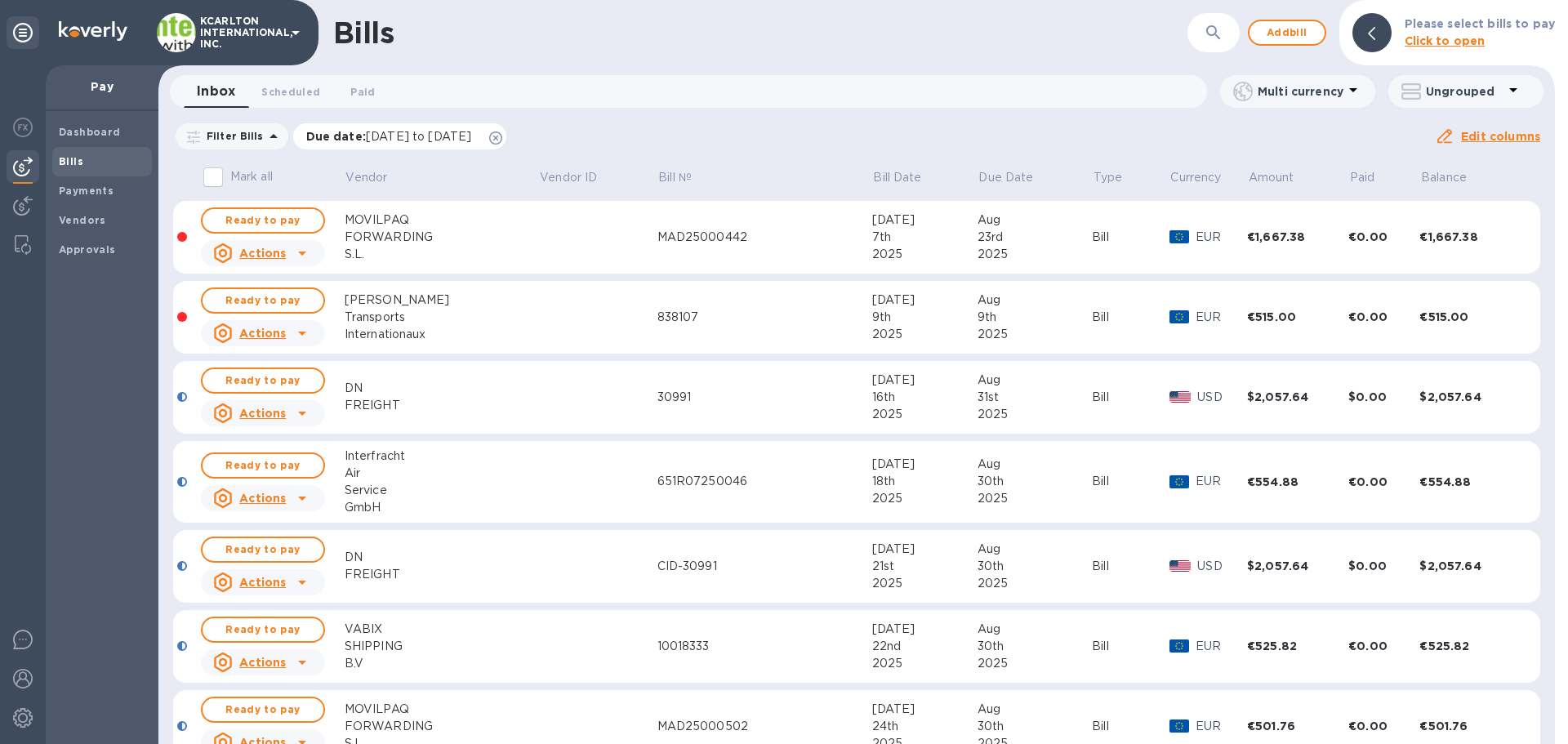
click at [507, 135] on div "Due date : [DATE] to [DATE]" at bounding box center [400, 137] width 214 height 26
click at [503, 137] on icon at bounding box center [495, 138] width 13 height 13
click at [95, 185] on b "Payments" at bounding box center [86, 190] width 55 height 12
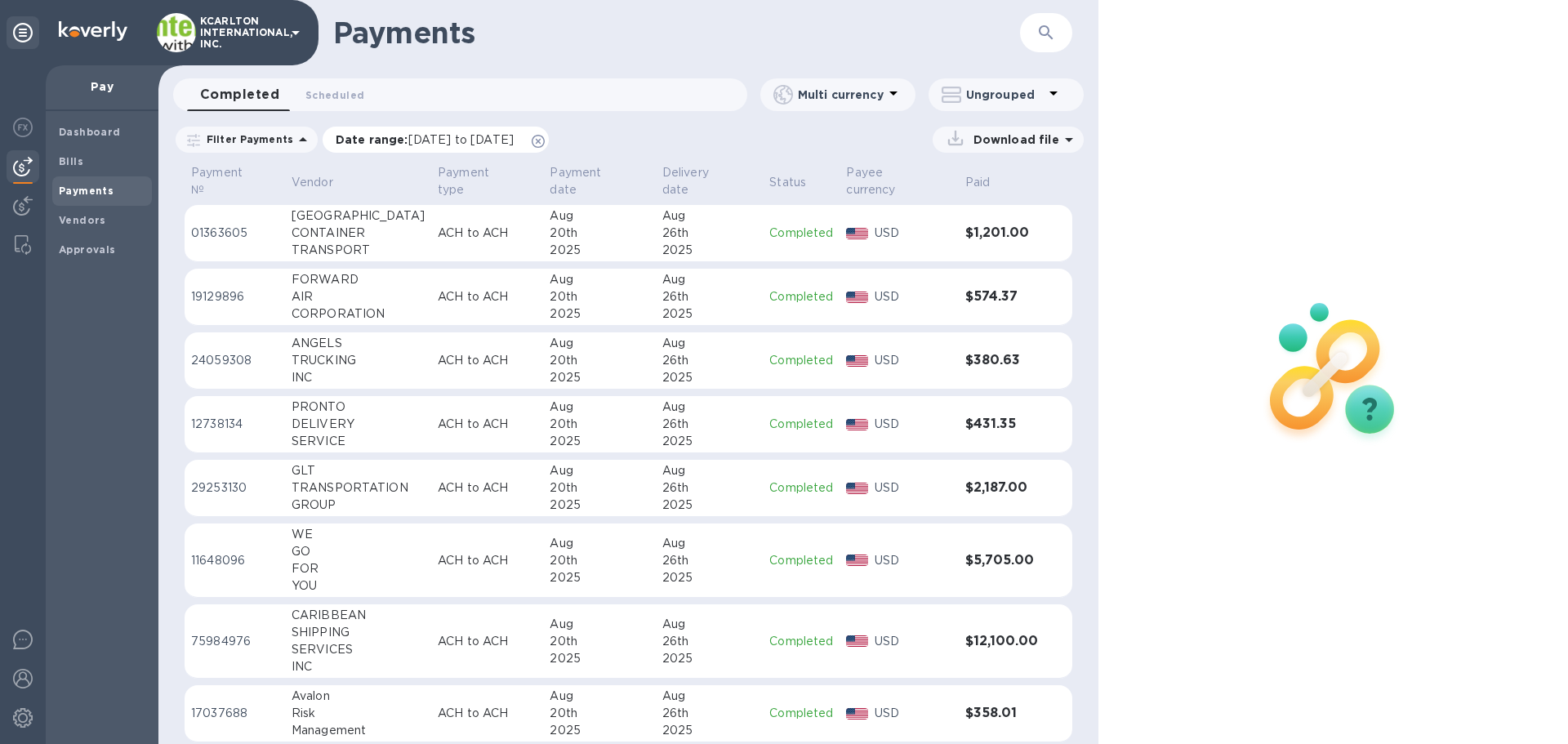
click at [545, 142] on icon at bounding box center [538, 141] width 13 height 13
click at [1064, 36] on button "button" at bounding box center [1045, 32] width 39 height 39
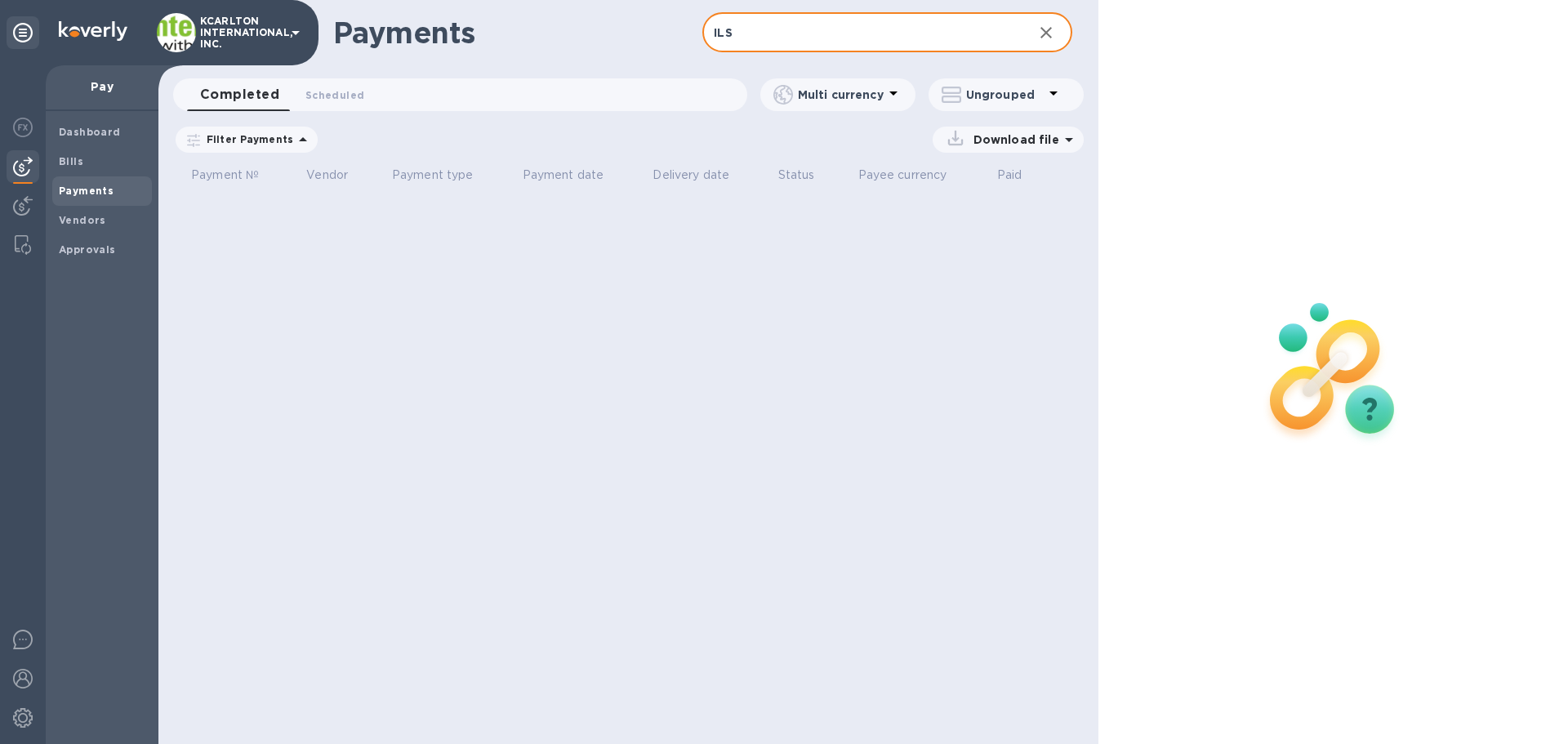
click at [779, 43] on input "ILS" at bounding box center [861, 33] width 317 height 40
drag, startPoint x: 772, startPoint y: 34, endPoint x: 589, endPoint y: 17, distance: 183.8
click at [589, 17] on div "Payments ILS ​" at bounding box center [628, 33] width 940 height 66
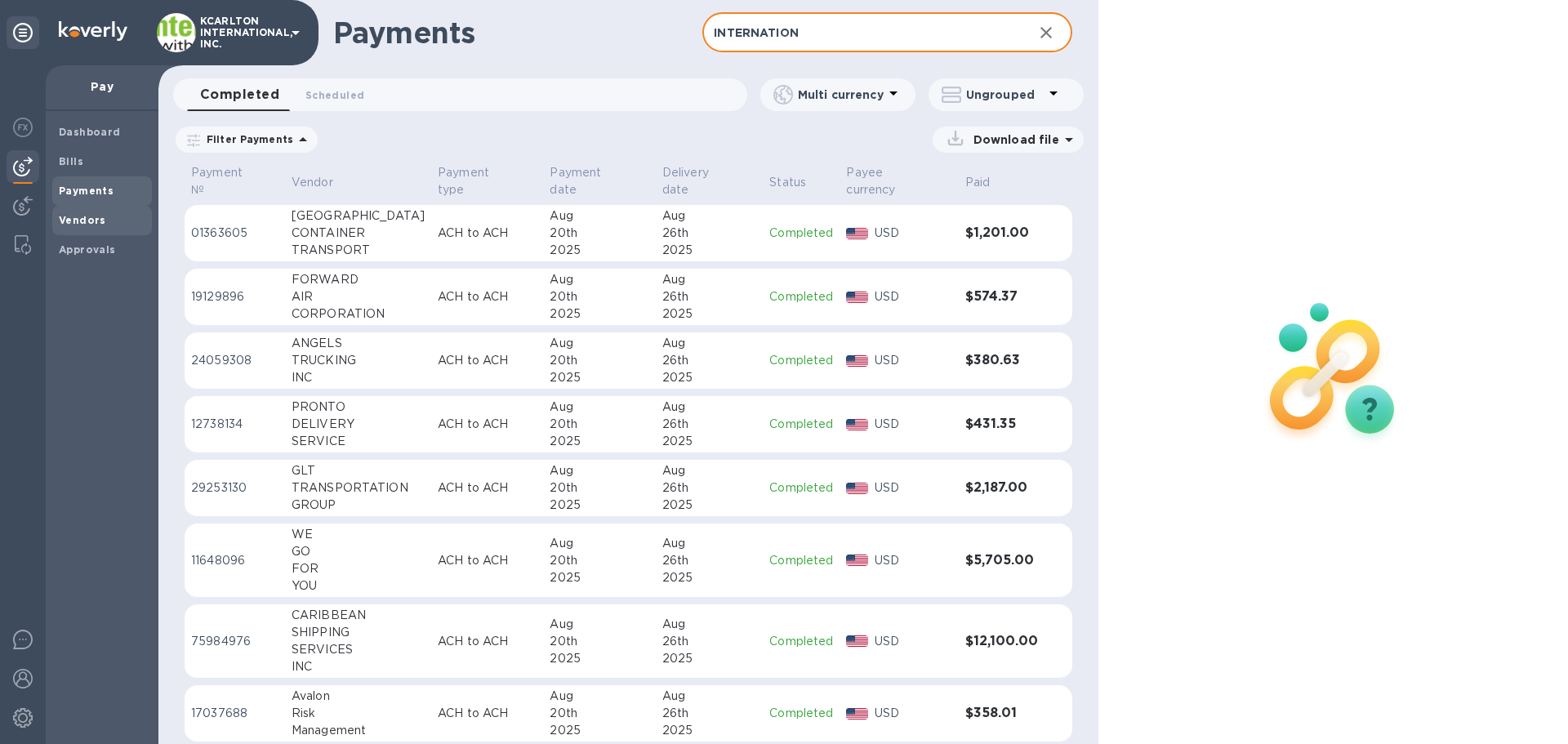
type input "INTERNATION"
click at [84, 212] on span "Vendors" at bounding box center [82, 220] width 47 height 16
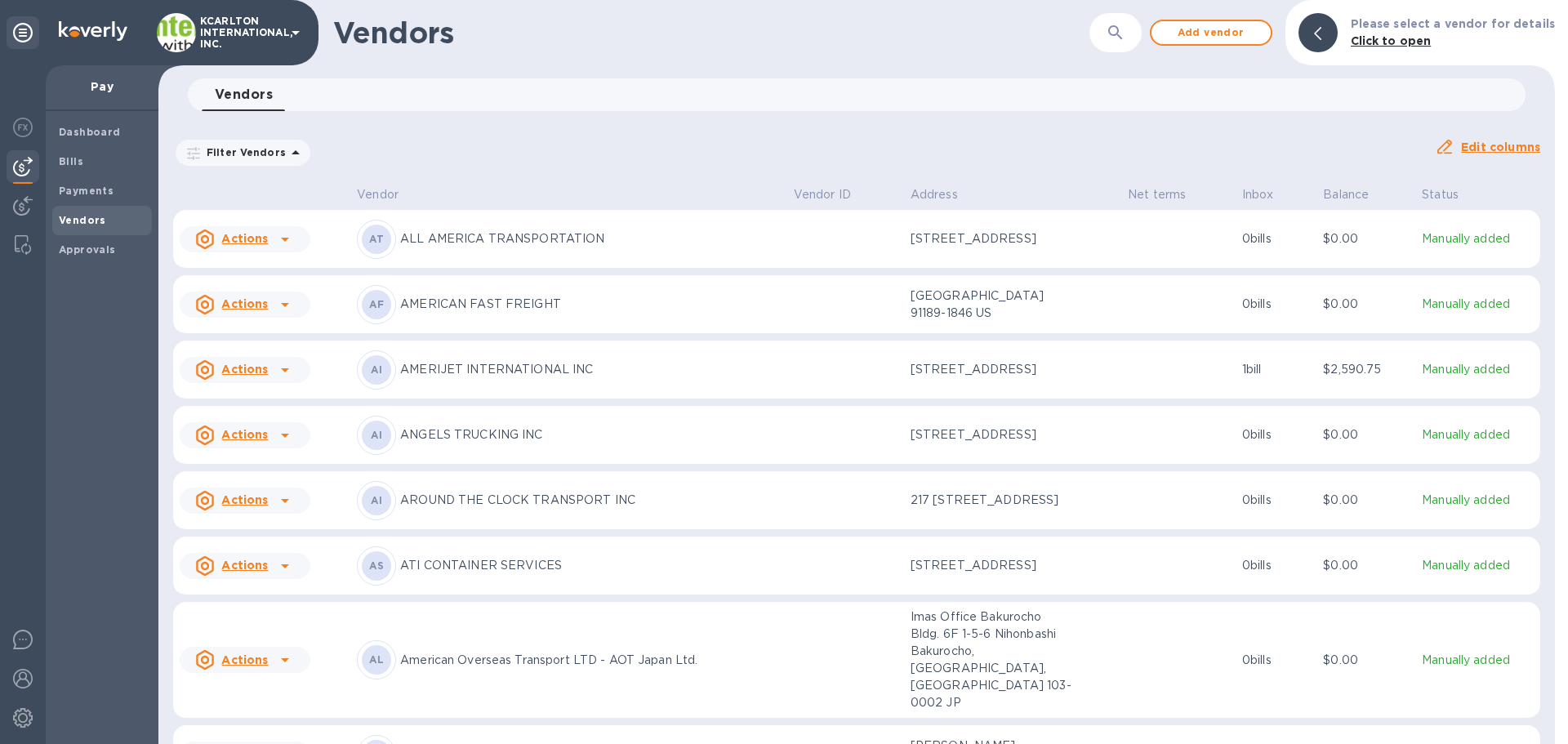
click at [1111, 32] on button "button" at bounding box center [1115, 32] width 39 height 39
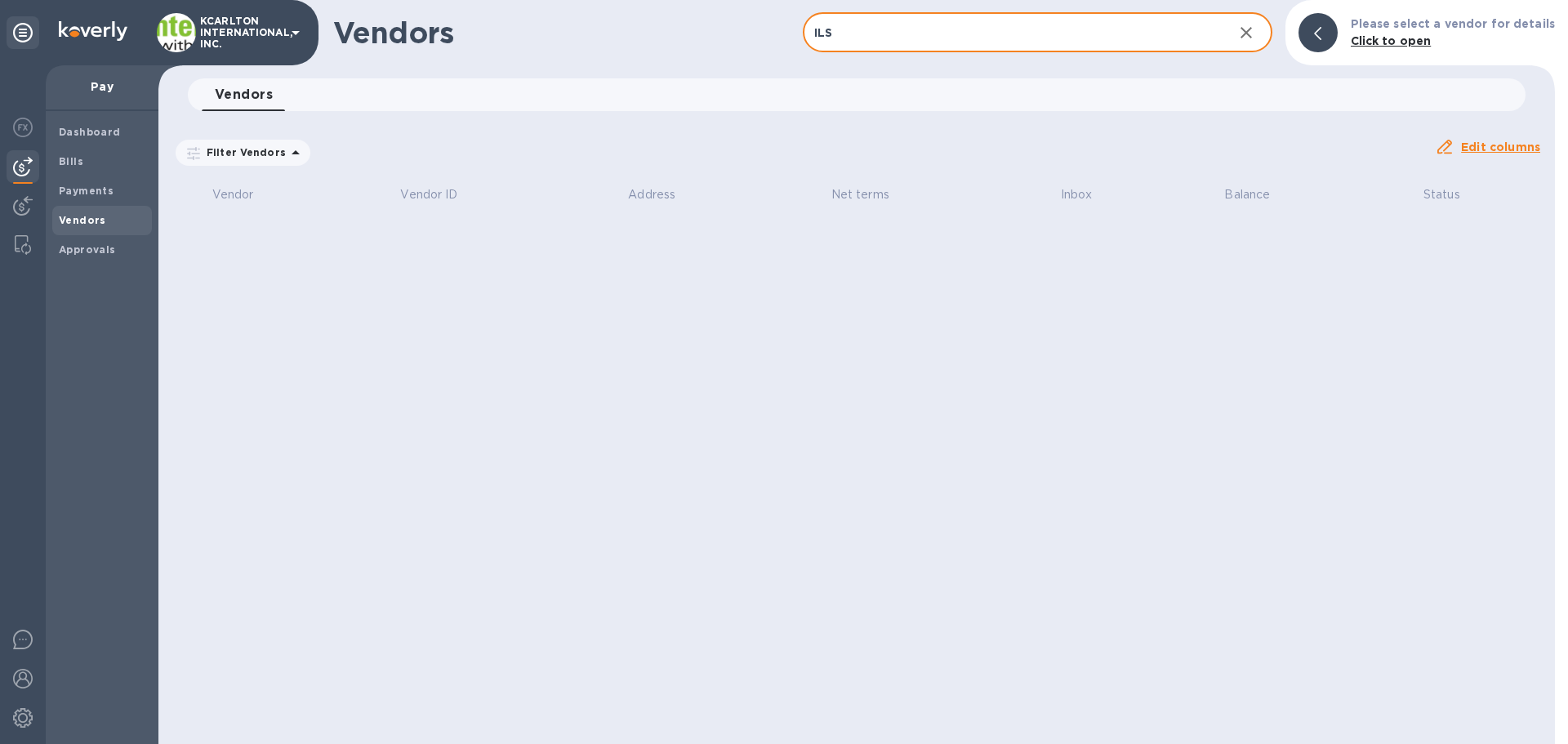
drag, startPoint x: 1069, startPoint y: 34, endPoint x: 882, endPoint y: 51, distance: 187.8
click at [883, 51] on input "ILS" at bounding box center [1011, 33] width 417 height 40
drag, startPoint x: 808, startPoint y: 48, endPoint x: 668, endPoint y: 29, distance: 141.3
click at [697, 30] on div "Vendors ILS ​ Add vendor Please select a vendor for details Click to open" at bounding box center [857, 33] width 1396 height 66
type input "INTERNATIONAL"
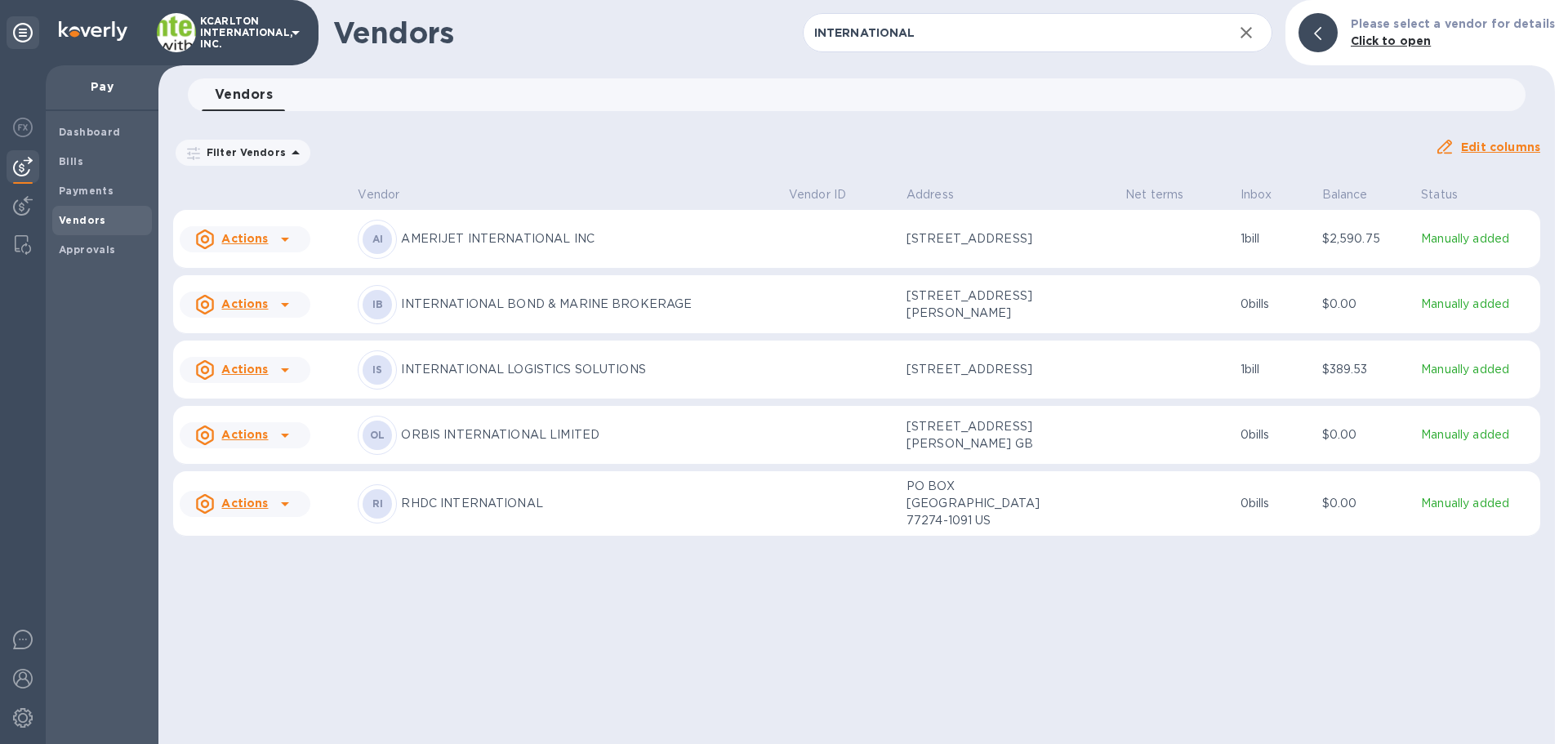
click at [497, 377] on p "INTERNATIONAL LOGISTICS SOLUTIONS" at bounding box center [588, 369] width 374 height 17
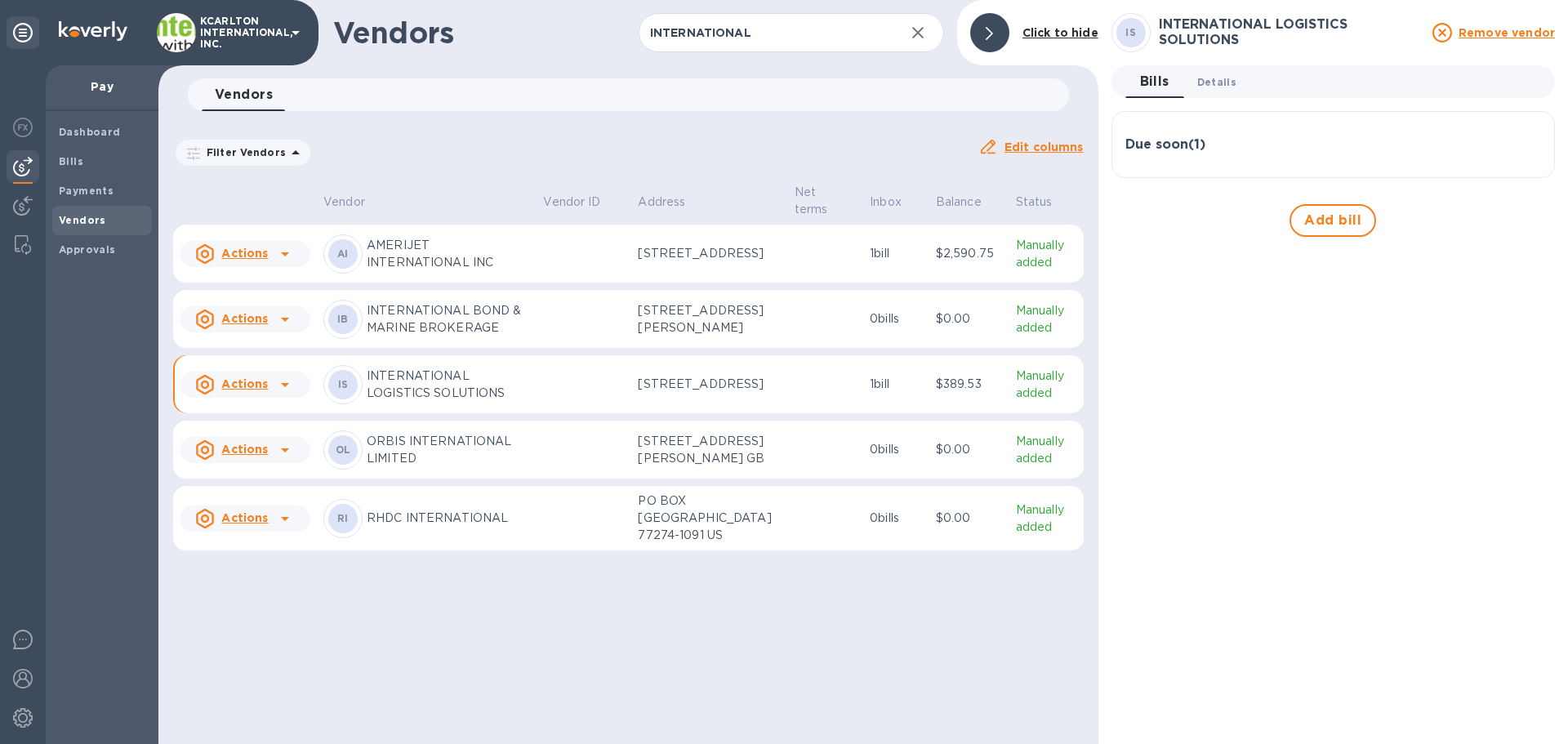
click at [1211, 85] on span "Details 0" at bounding box center [1216, 82] width 39 height 17
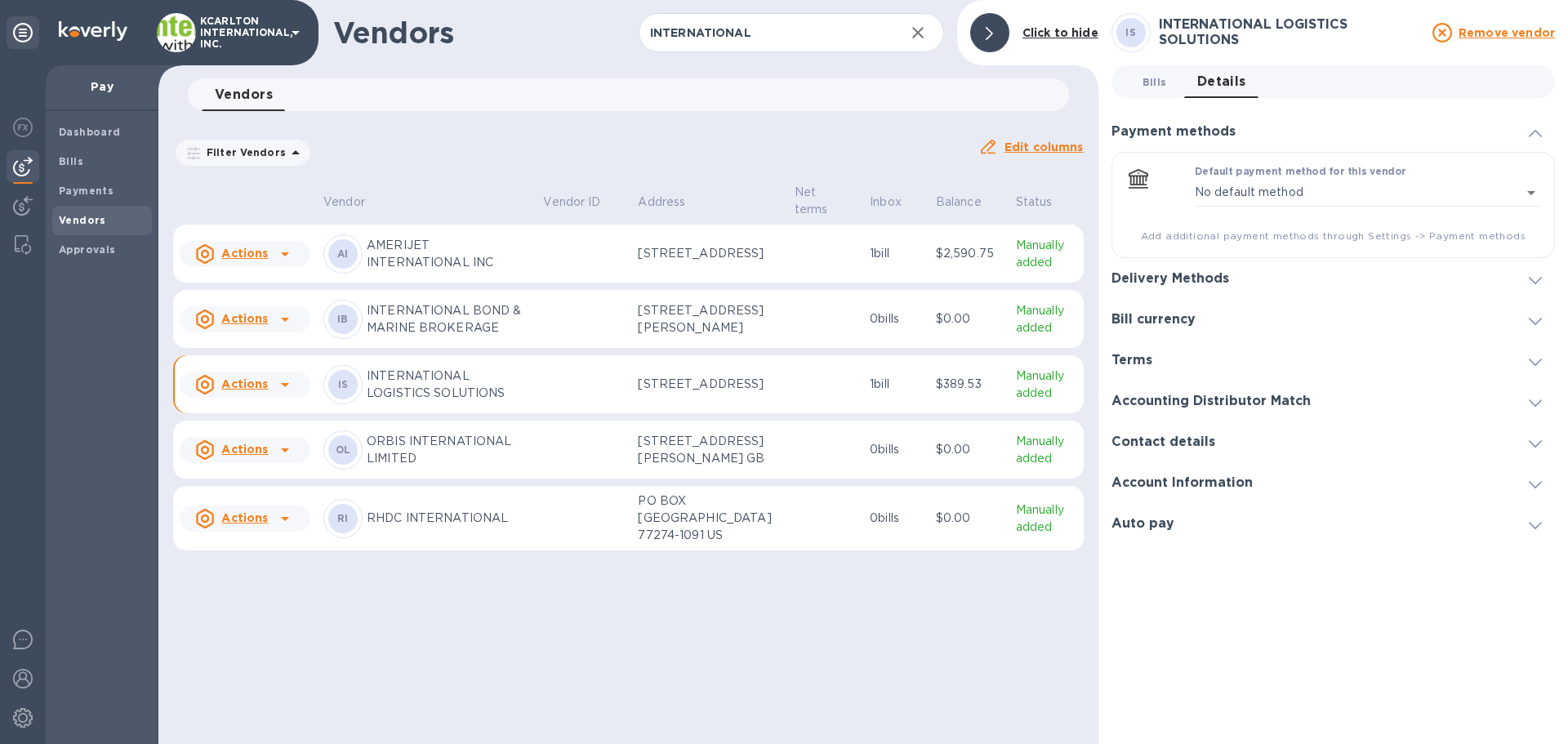
click at [1133, 76] on button "Bills 0" at bounding box center [1154, 82] width 59 height 33
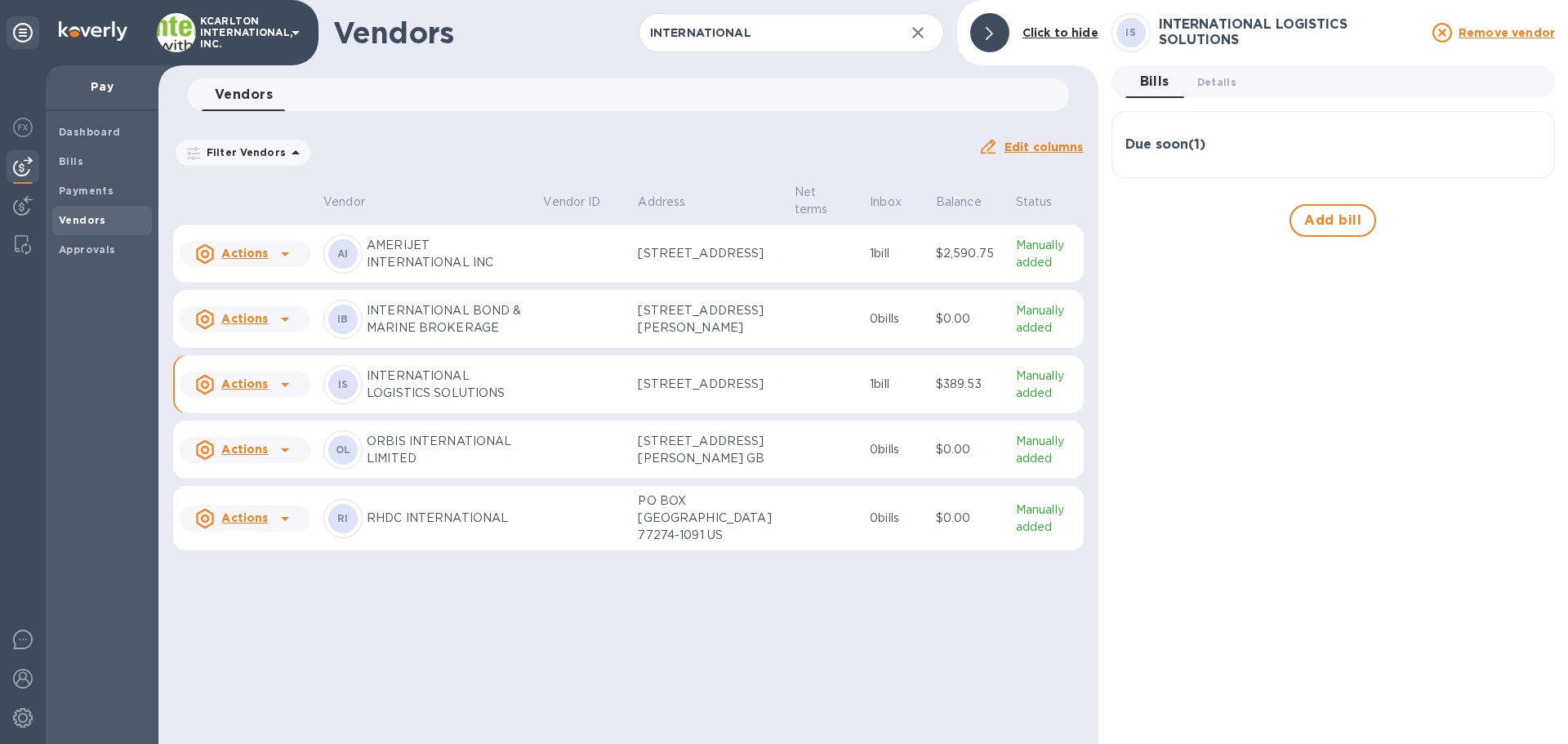
click at [1163, 151] on h3 "Due soon ( 1 )" at bounding box center [1165, 146] width 80 height 16
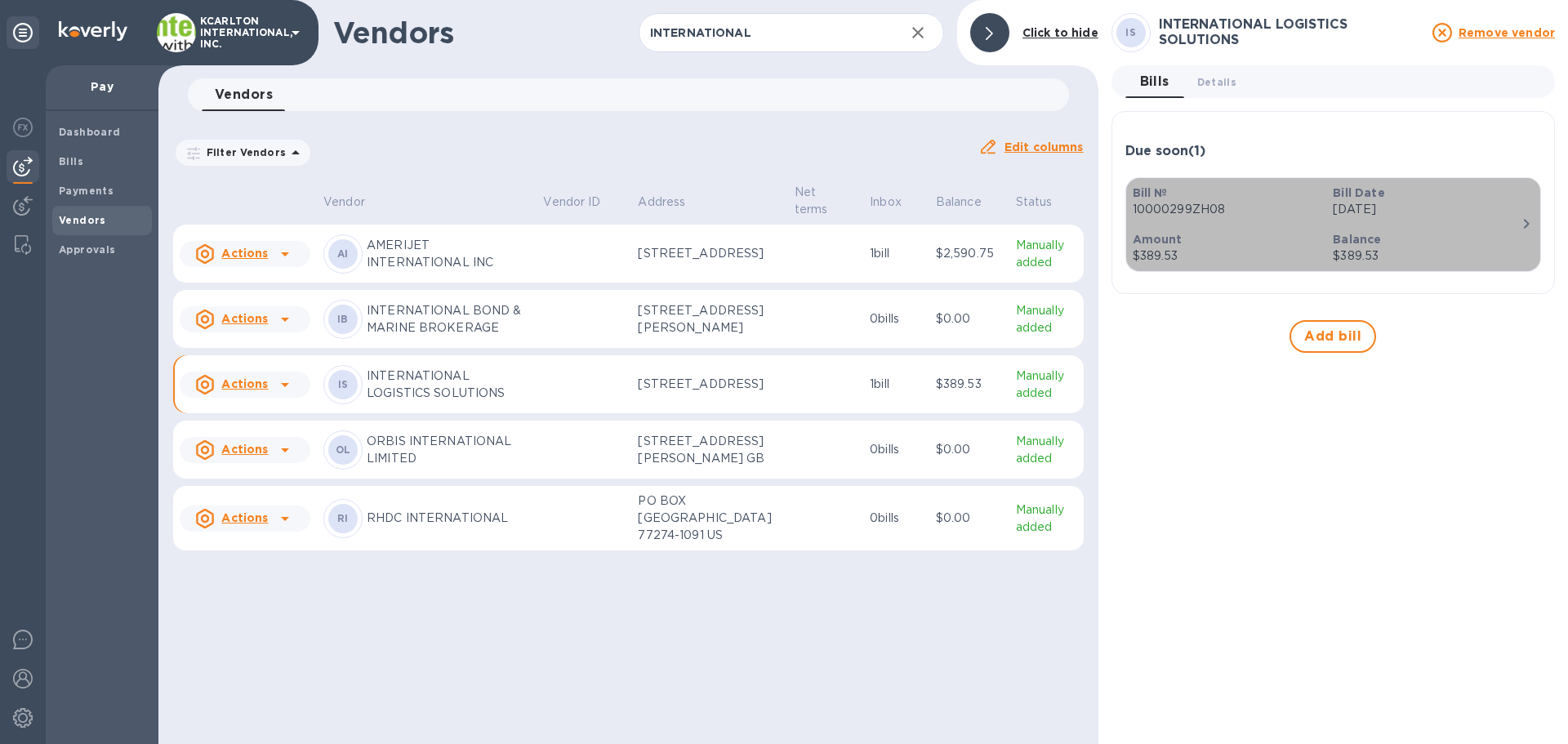
click at [1209, 254] on p "$389.53" at bounding box center [1227, 255] width 188 height 17
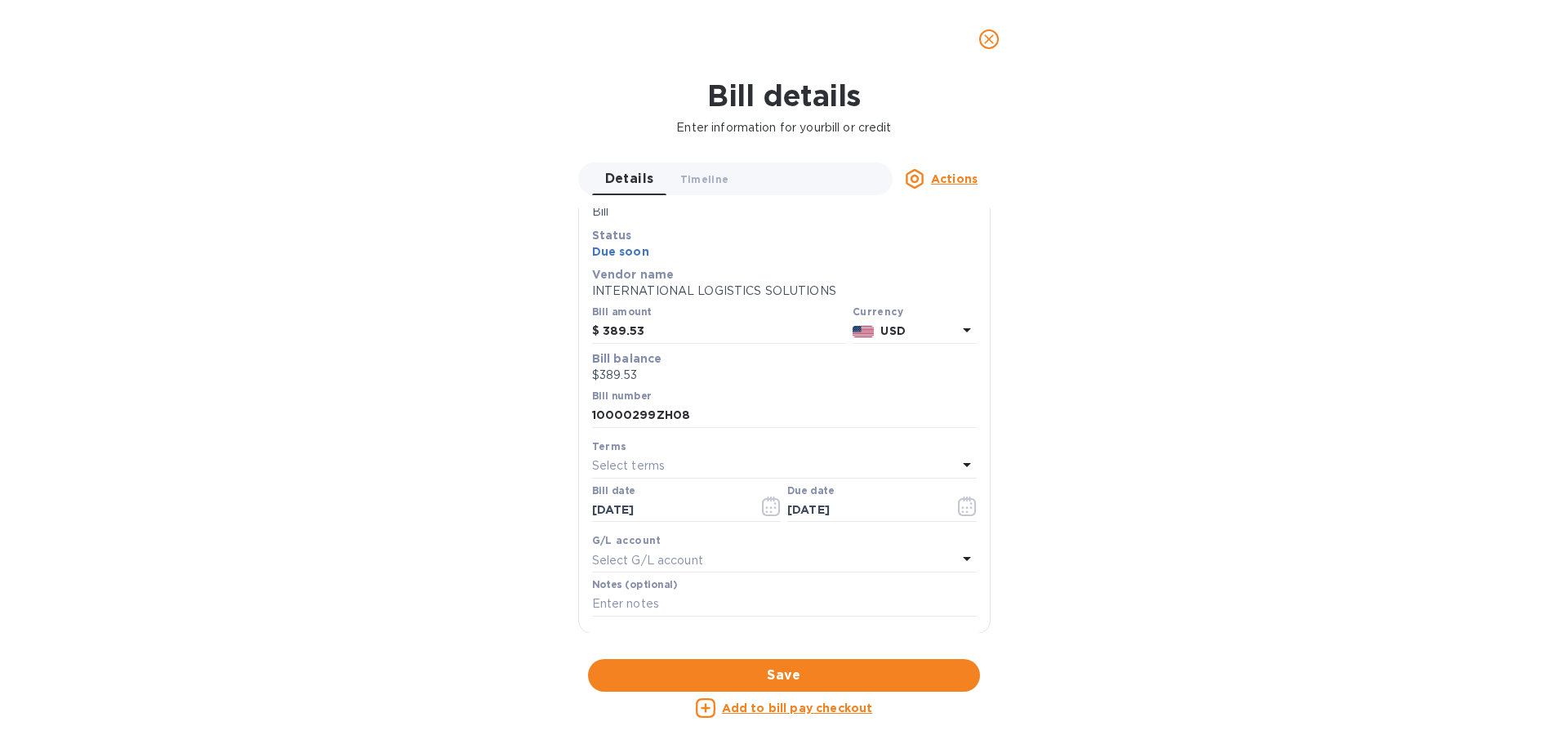
scroll to position [164, 0]
